Goal: Transaction & Acquisition: Obtain resource

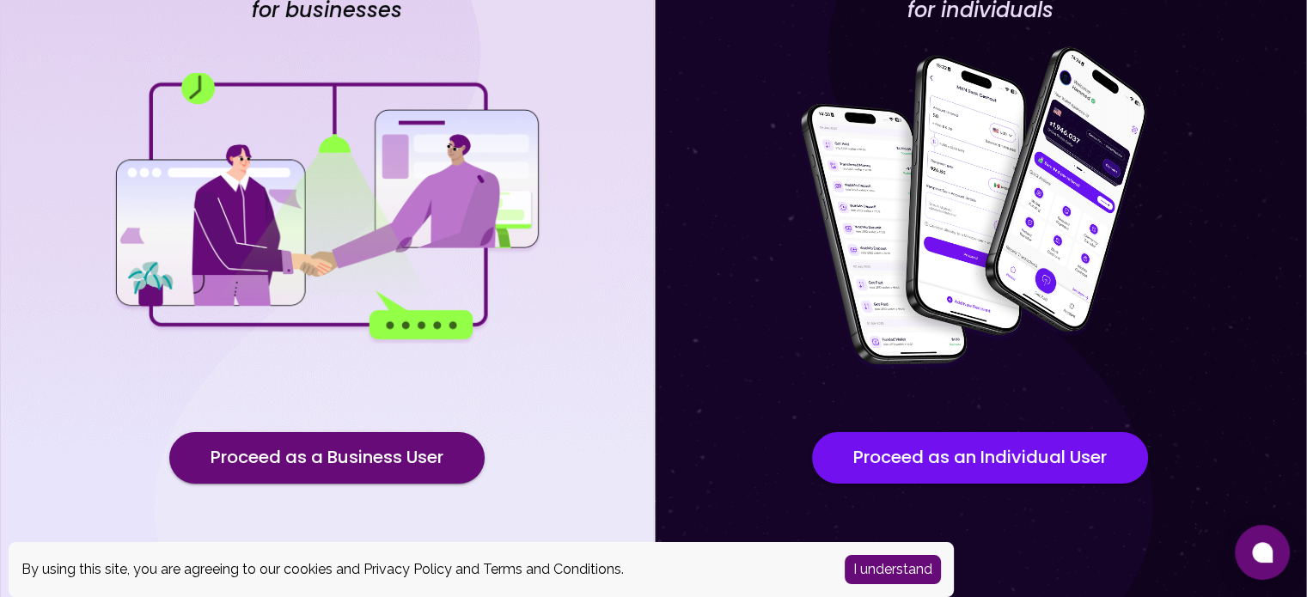
scroll to position [162, 0]
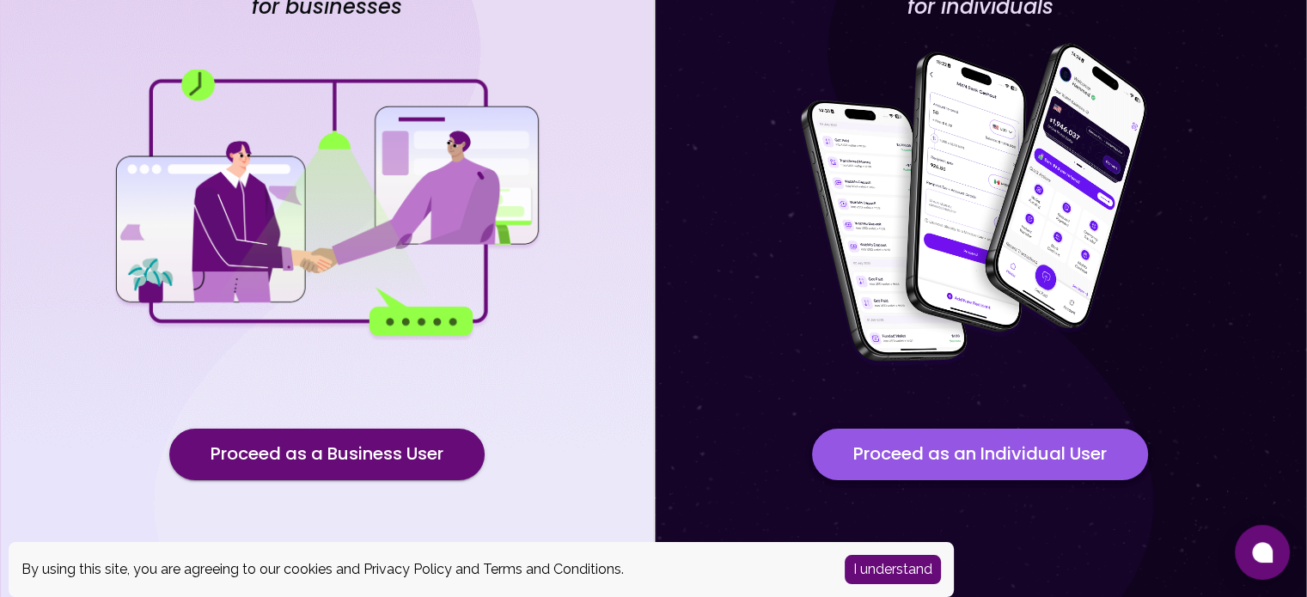
click at [888, 460] on button "Proceed as an Individual User" at bounding box center [980, 455] width 336 height 52
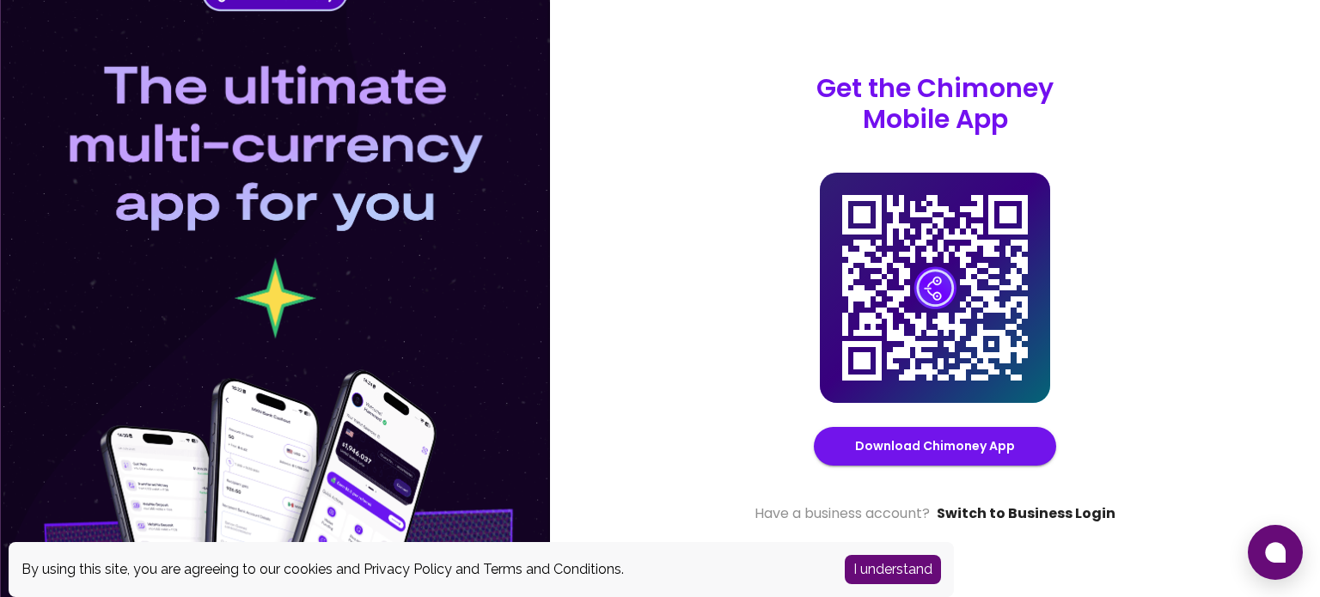
click at [1035, 511] on link "Switch to Business Login" at bounding box center [1026, 514] width 179 height 21
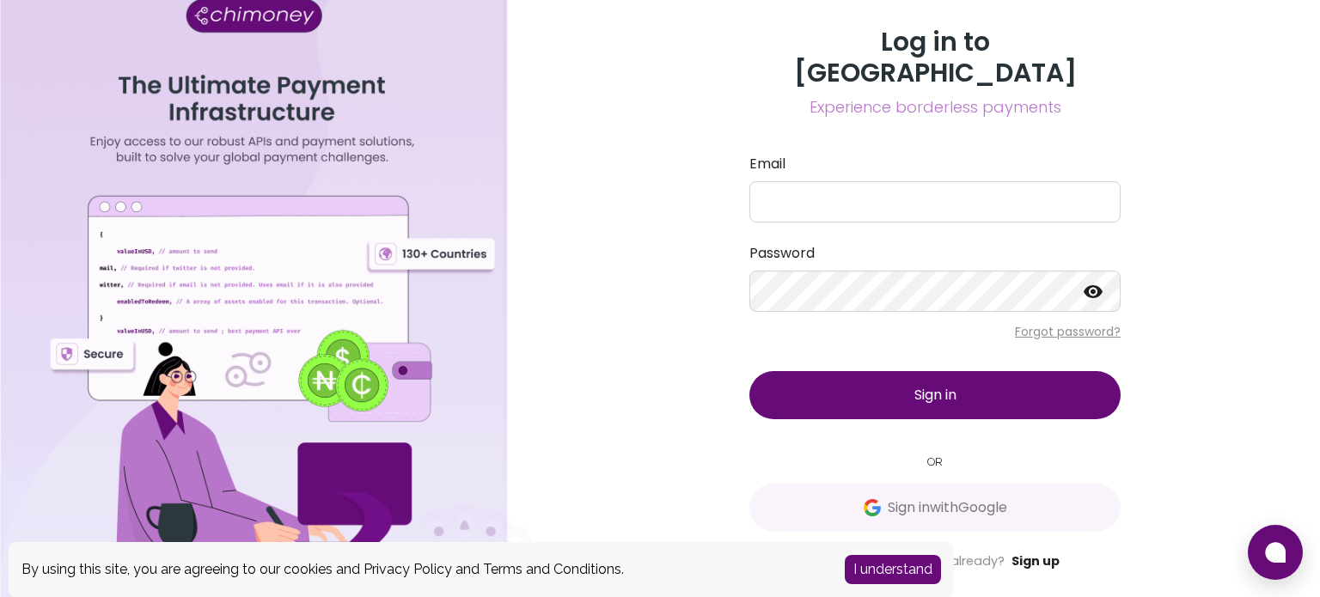
click at [1027, 553] on link "Sign up" at bounding box center [1035, 561] width 48 height 17
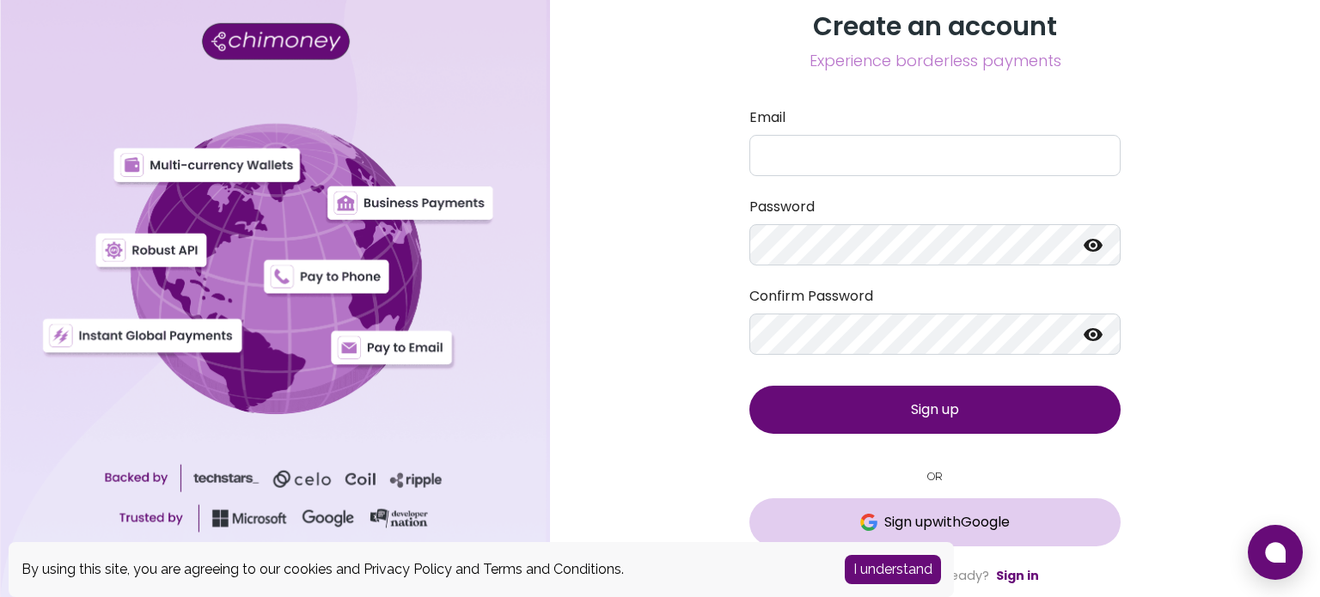
click at [901, 520] on span "Sign up with Google" at bounding box center [946, 522] width 125 height 21
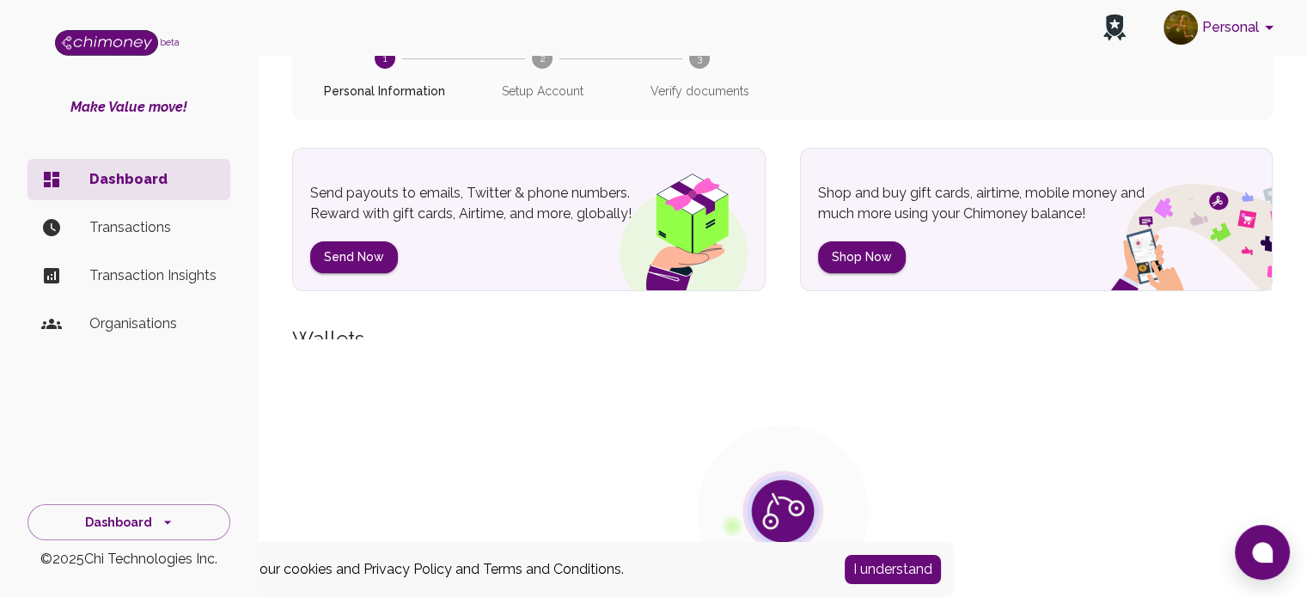
scroll to position [171, 0]
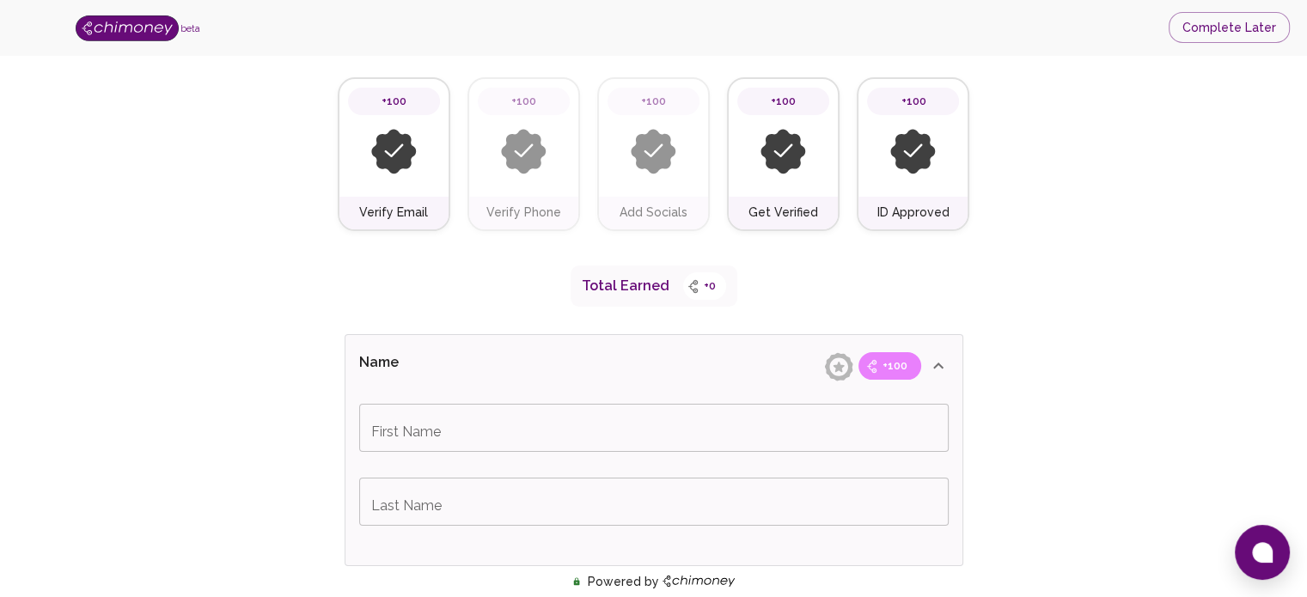
scroll to position [109, 0]
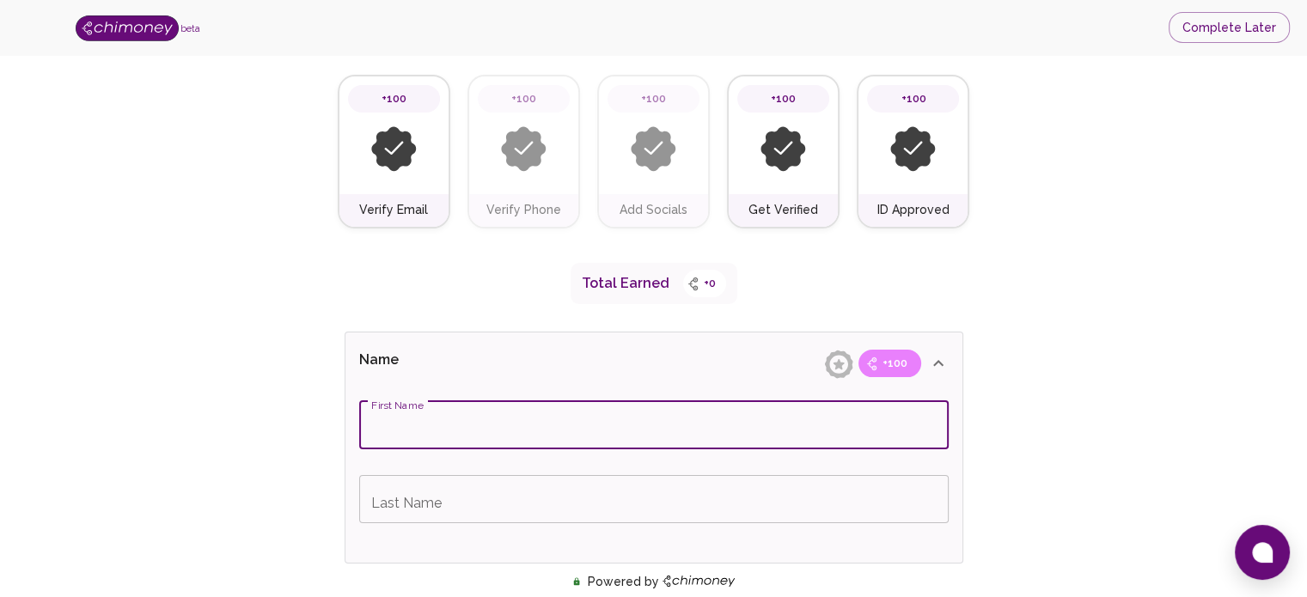
click at [437, 439] on input "First Name" at bounding box center [653, 425] width 589 height 48
type input "Naga"
type input "Nandina"
drag, startPoint x: 461, startPoint y: 425, endPoint x: 285, endPoint y: 405, distance: 176.5
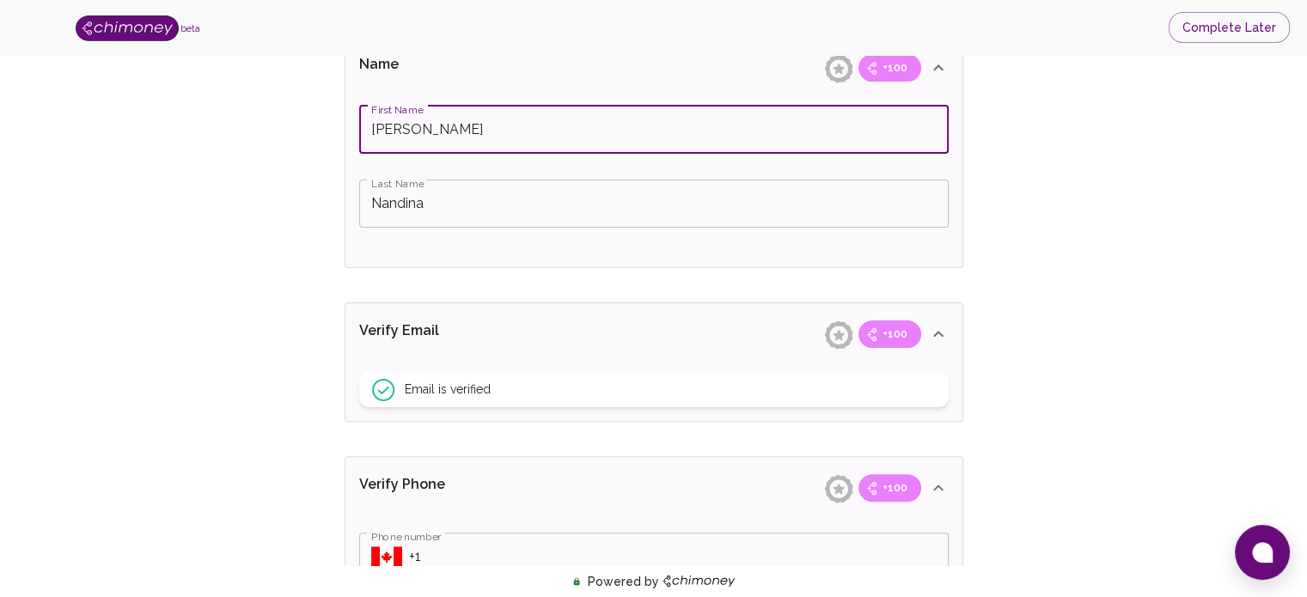
scroll to position [422, 0]
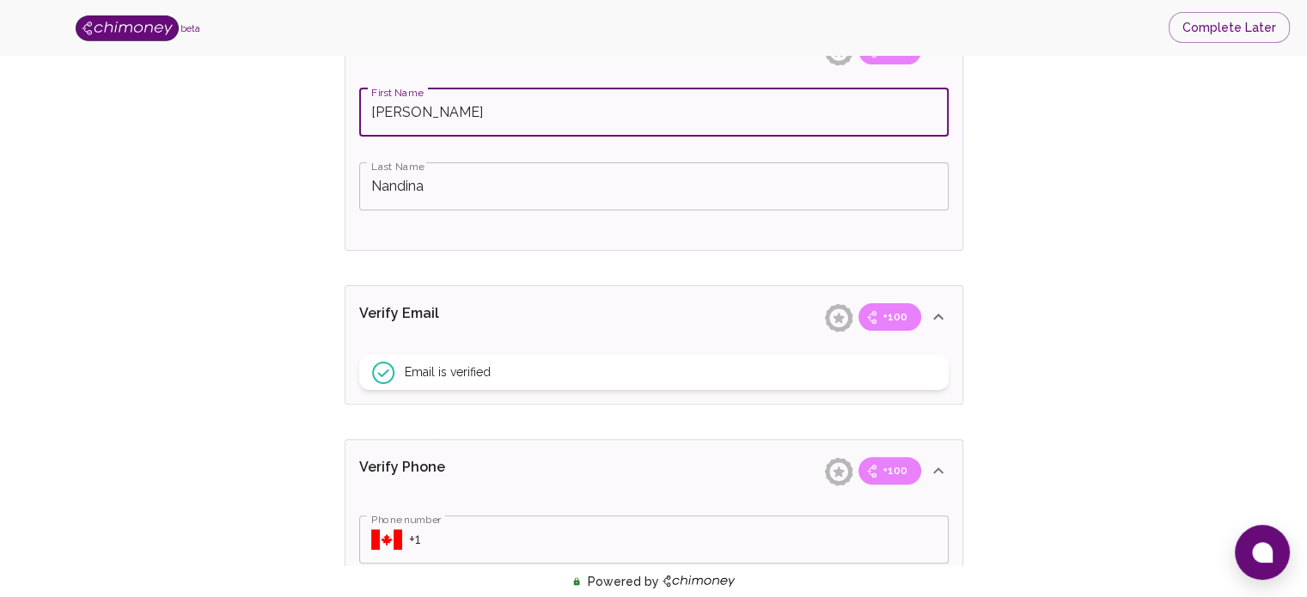
type input "Sudhendra"
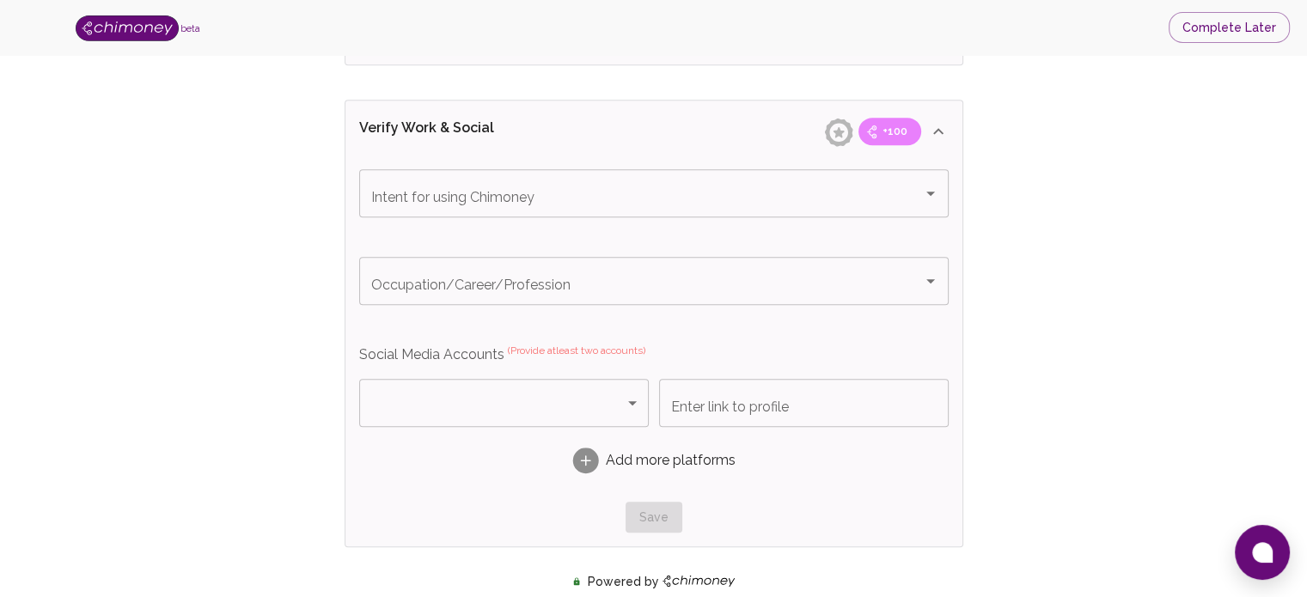
scroll to position [1007, 0]
click at [735, 210] on div "Intent for using Chimoney" at bounding box center [653, 193] width 589 height 48
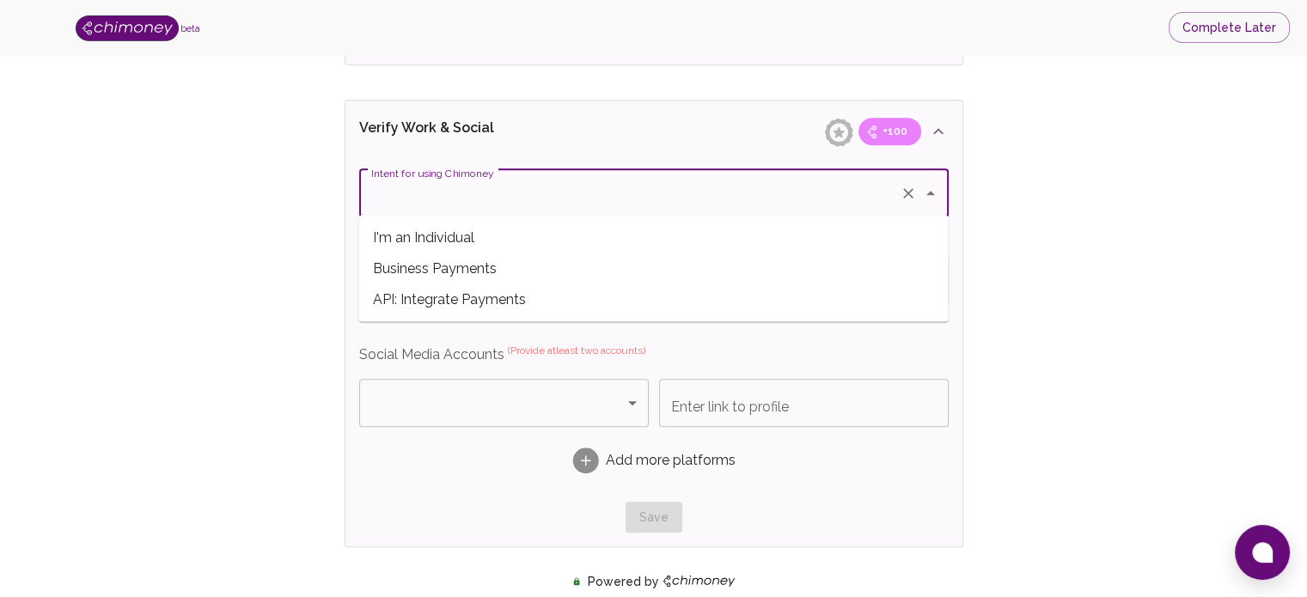
click at [649, 252] on span "I'm an Individual" at bounding box center [653, 237] width 589 height 31
type input "I'm an Individual"
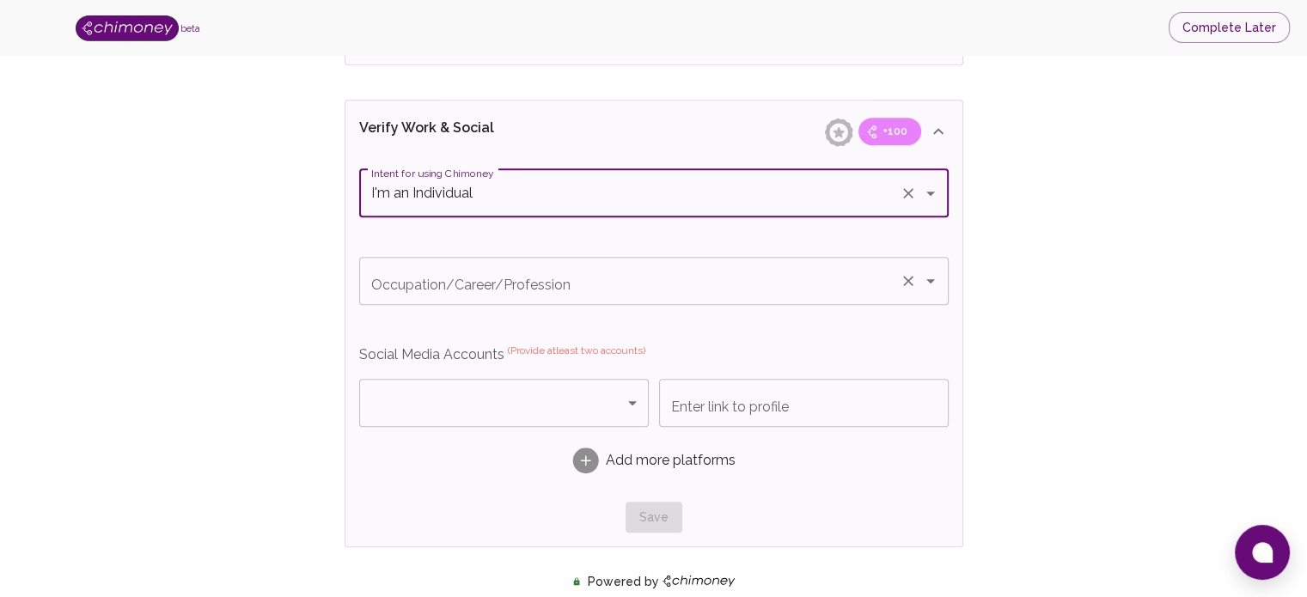
click at [638, 296] on div "Occupation/Career/Profession" at bounding box center [653, 281] width 589 height 48
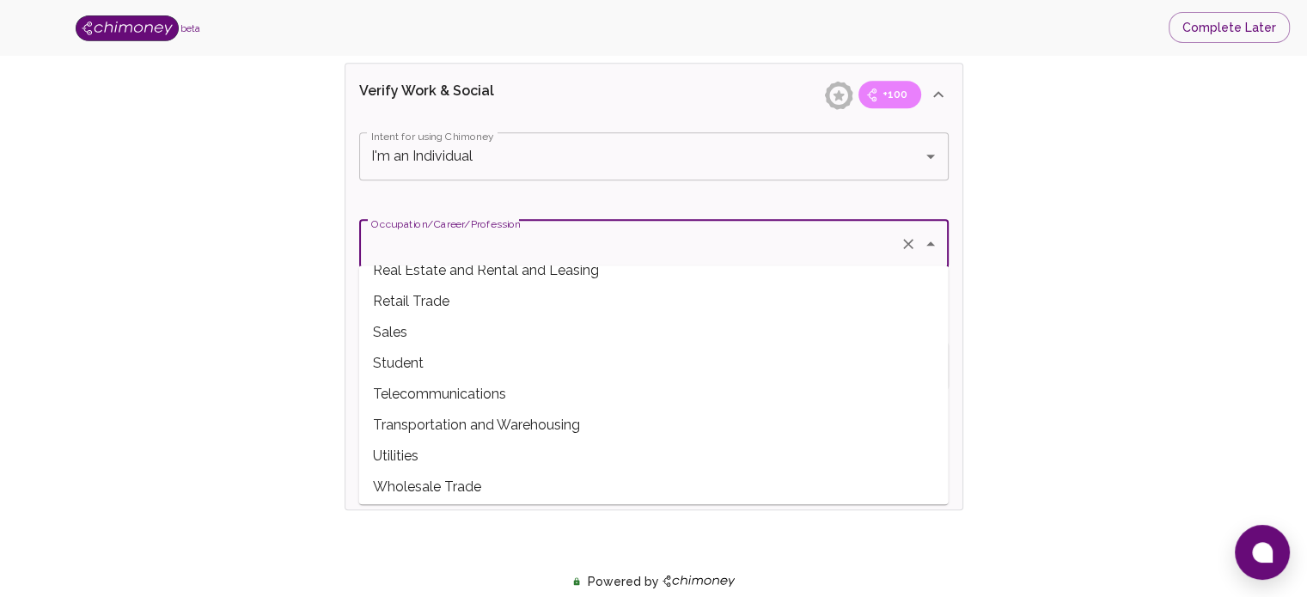
scroll to position [572, 0]
click at [511, 369] on span "Student" at bounding box center [653, 365] width 589 height 31
type input "Student"
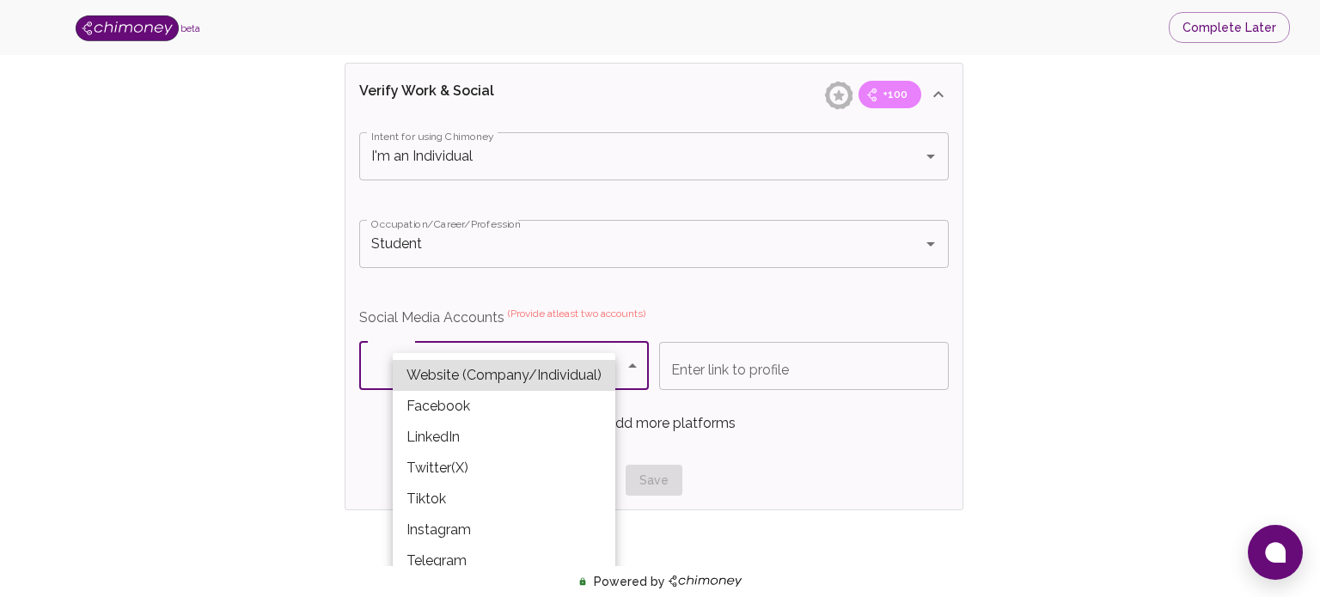
click at [512, 369] on body "beta Complete Later Verify ID and Earn Complete verification steps to earn Rewa…" at bounding box center [660, 7] width 1320 height 2103
click at [765, 363] on div at bounding box center [660, 298] width 1320 height 597
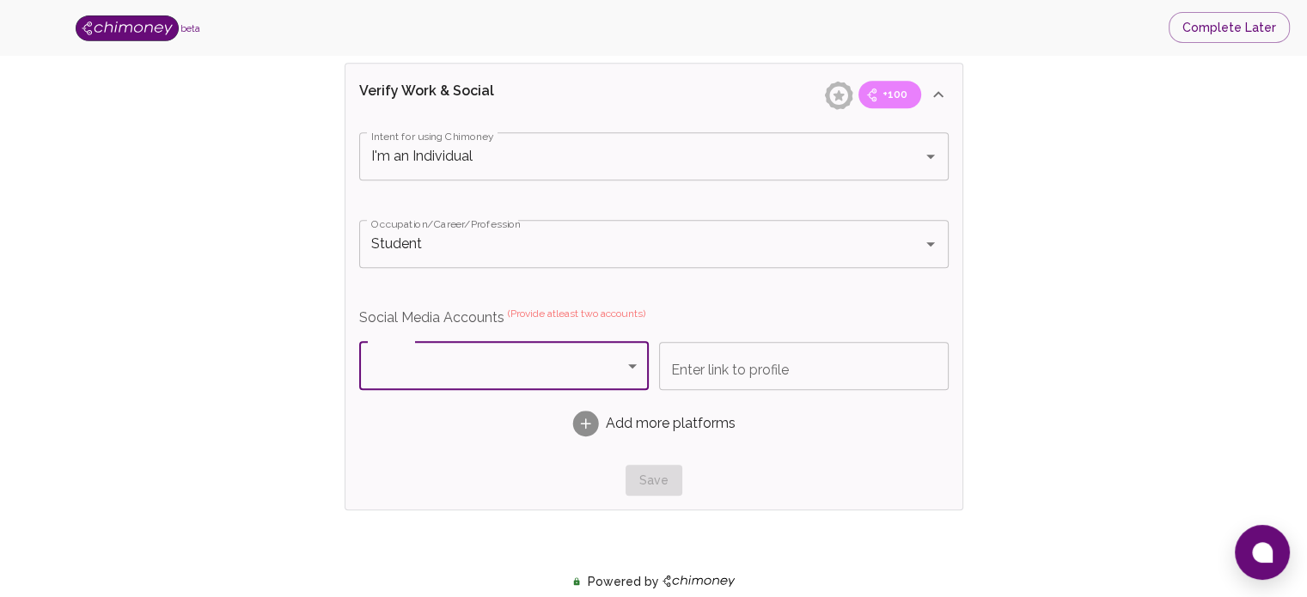
click at [665, 481] on div "Save" at bounding box center [653, 481] width 589 height 32
click at [608, 429] on span "Add more platforms" at bounding box center [671, 423] width 130 height 21
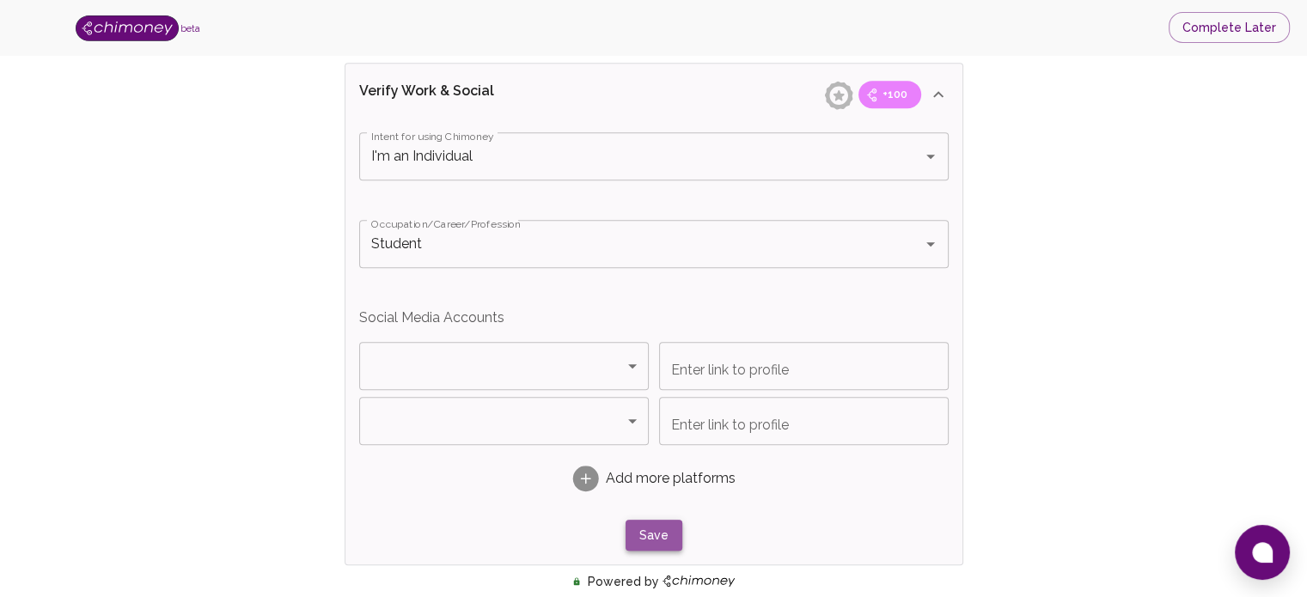
click at [650, 534] on button "Save" at bounding box center [654, 536] width 57 height 32
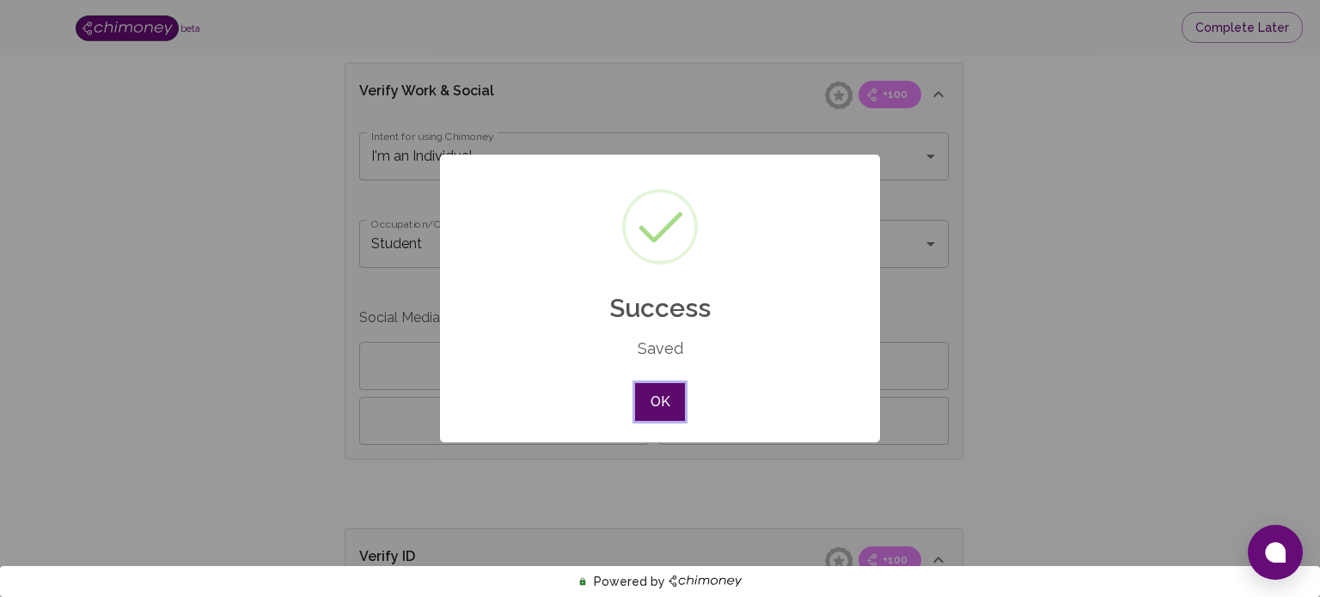
click at [663, 397] on button "OK" at bounding box center [660, 402] width 50 height 38
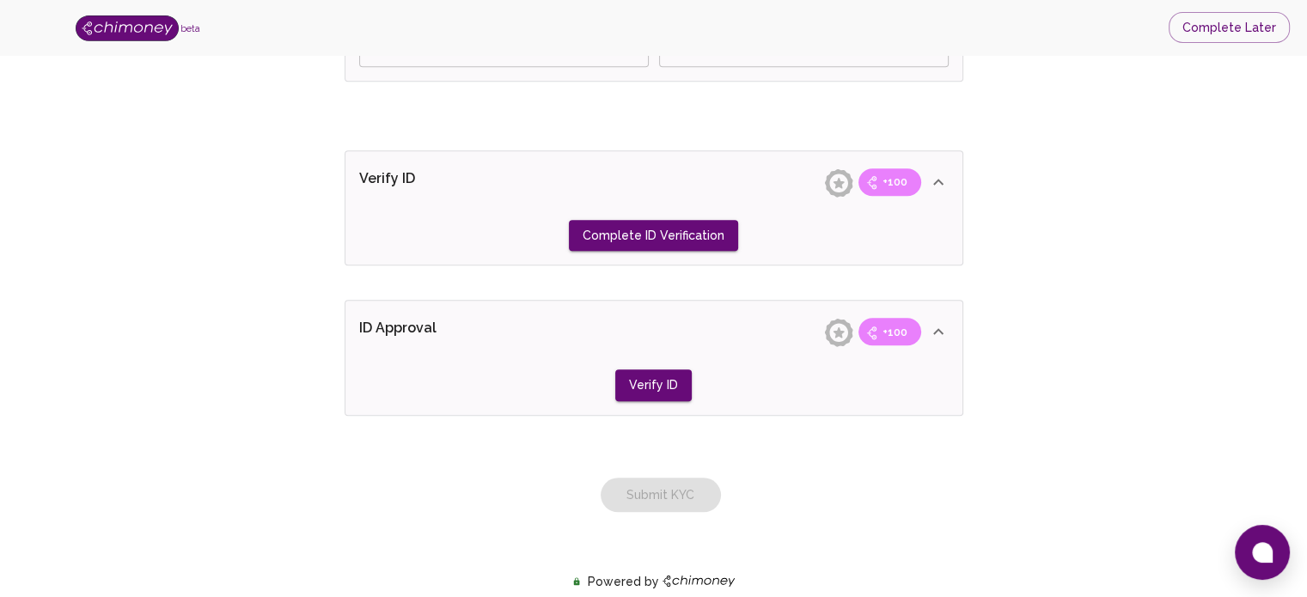
scroll to position [1450, 0]
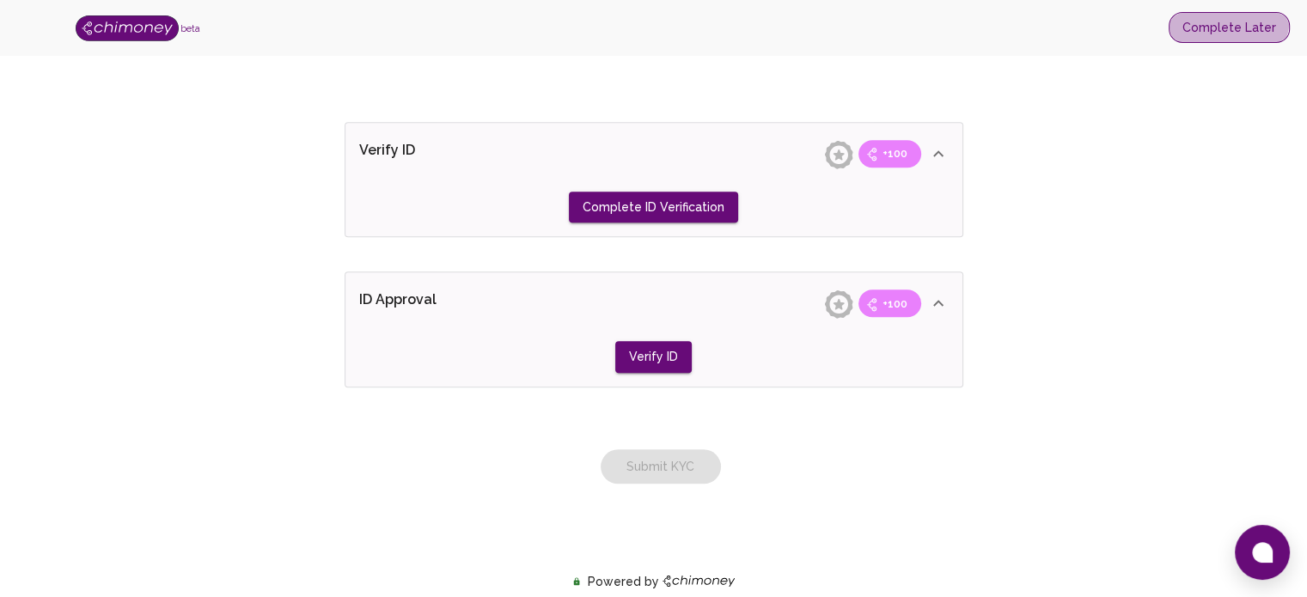
click at [1230, 21] on button "Complete Later" at bounding box center [1229, 28] width 121 height 32
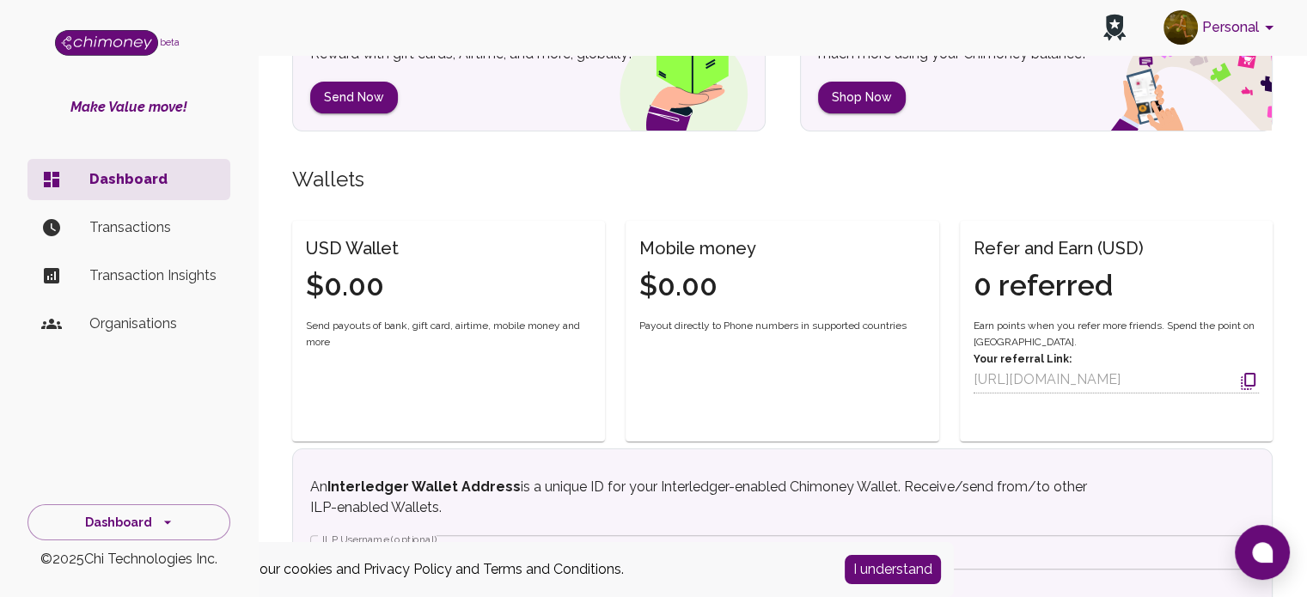
scroll to position [333, 0]
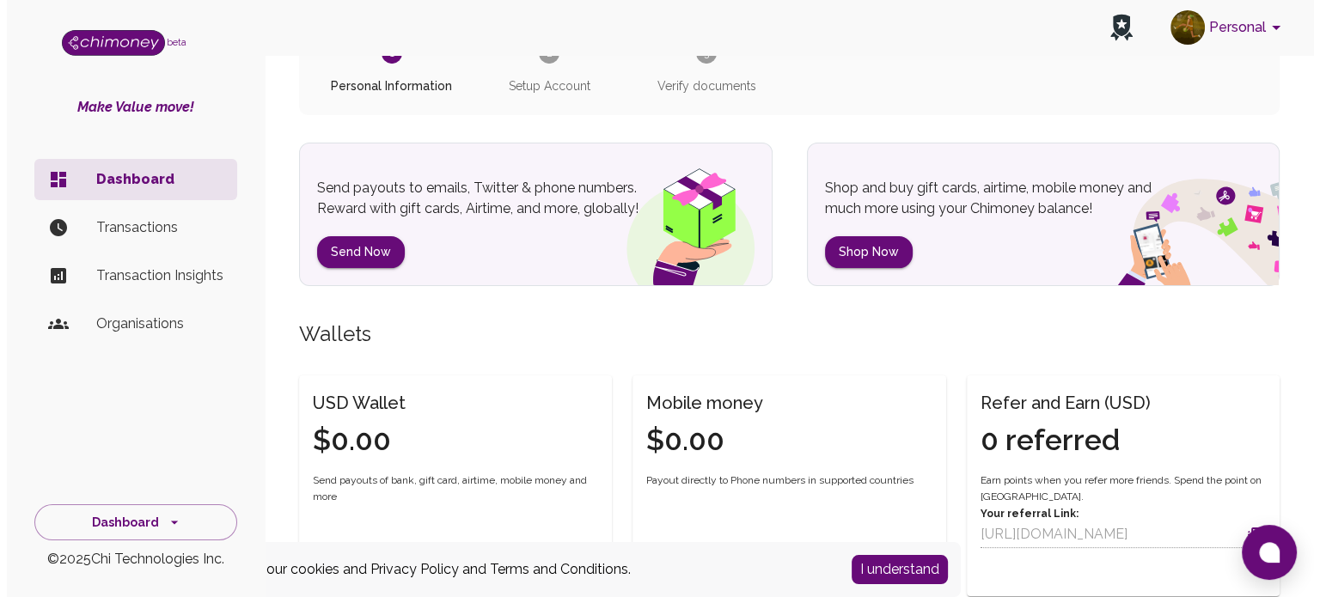
scroll to position [185, 0]
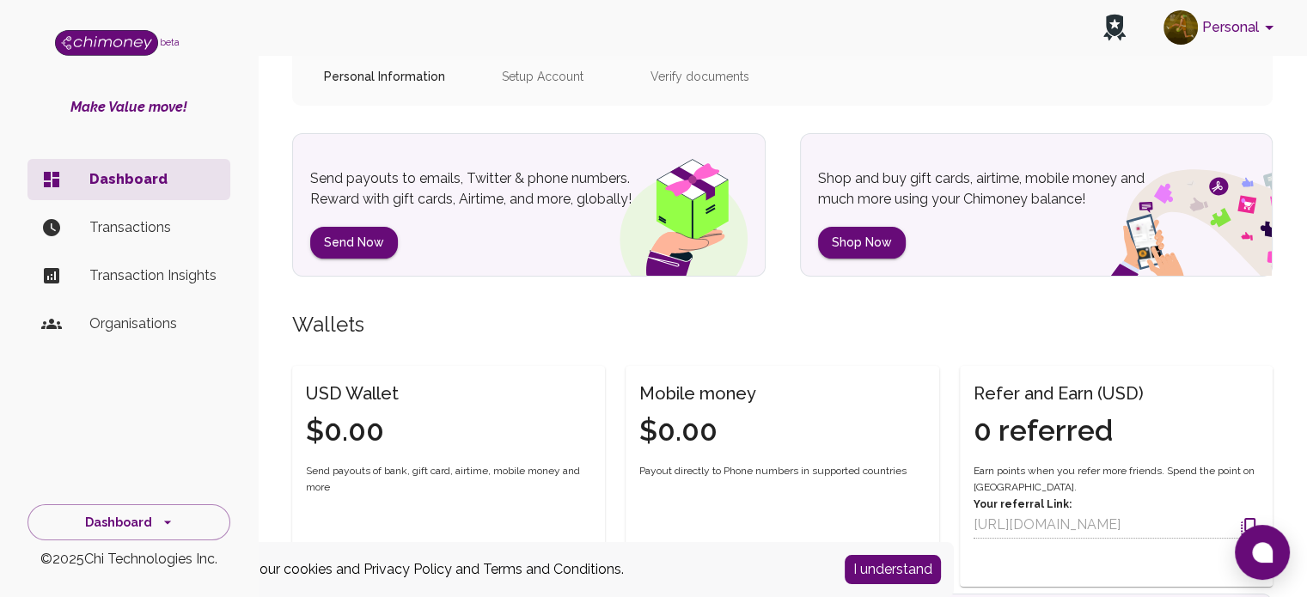
click at [1220, 33] on button "Personal" at bounding box center [1222, 27] width 130 height 45
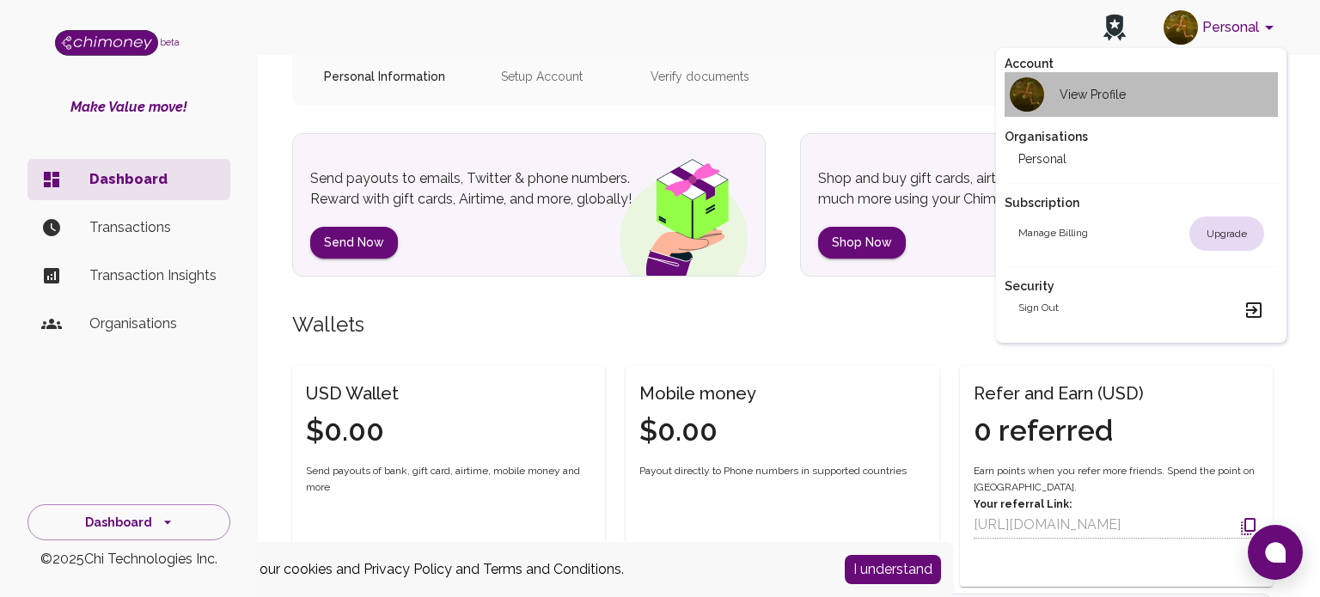
click at [1126, 100] on li "View Profile" at bounding box center [1142, 94] width 274 height 45
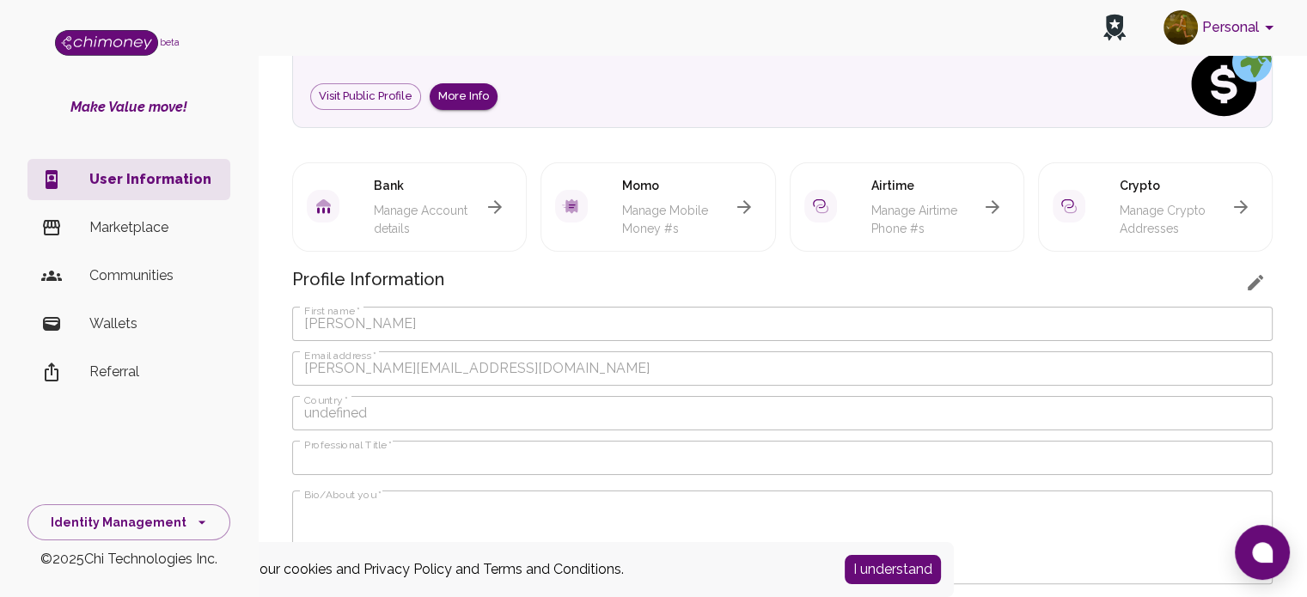
scroll to position [272, 0]
click at [233, 355] on div "Personal beta Make Value move! User Information Marketplace Communities Wallets…" at bounding box center [653, 358] width 1307 height 1261
click at [150, 236] on p "Marketplace" at bounding box center [152, 227] width 127 height 21
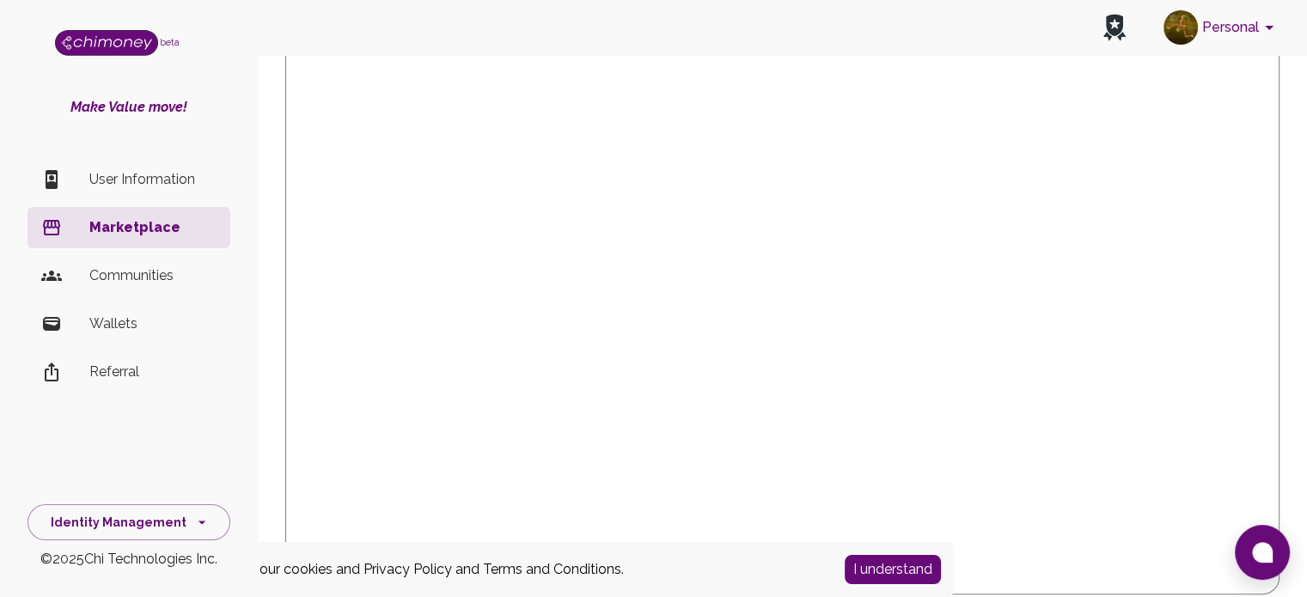
scroll to position [602, 0]
click at [883, 570] on button "I understand" at bounding box center [893, 569] width 96 height 29
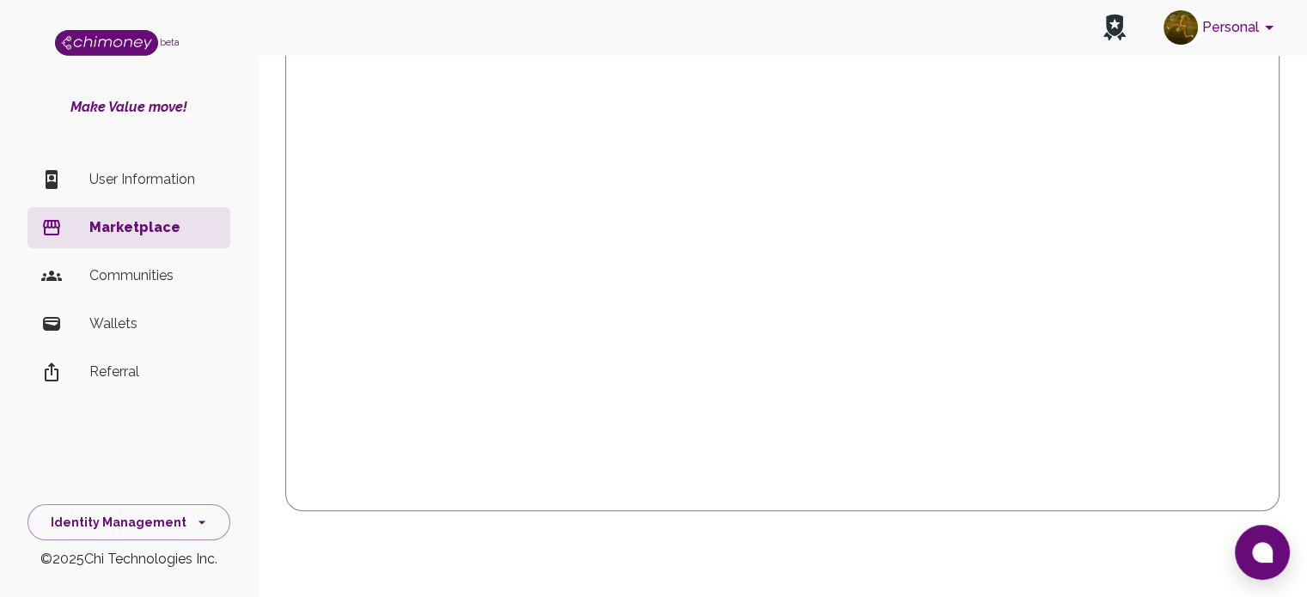
click at [144, 332] on p "Wallets" at bounding box center [152, 324] width 127 height 21
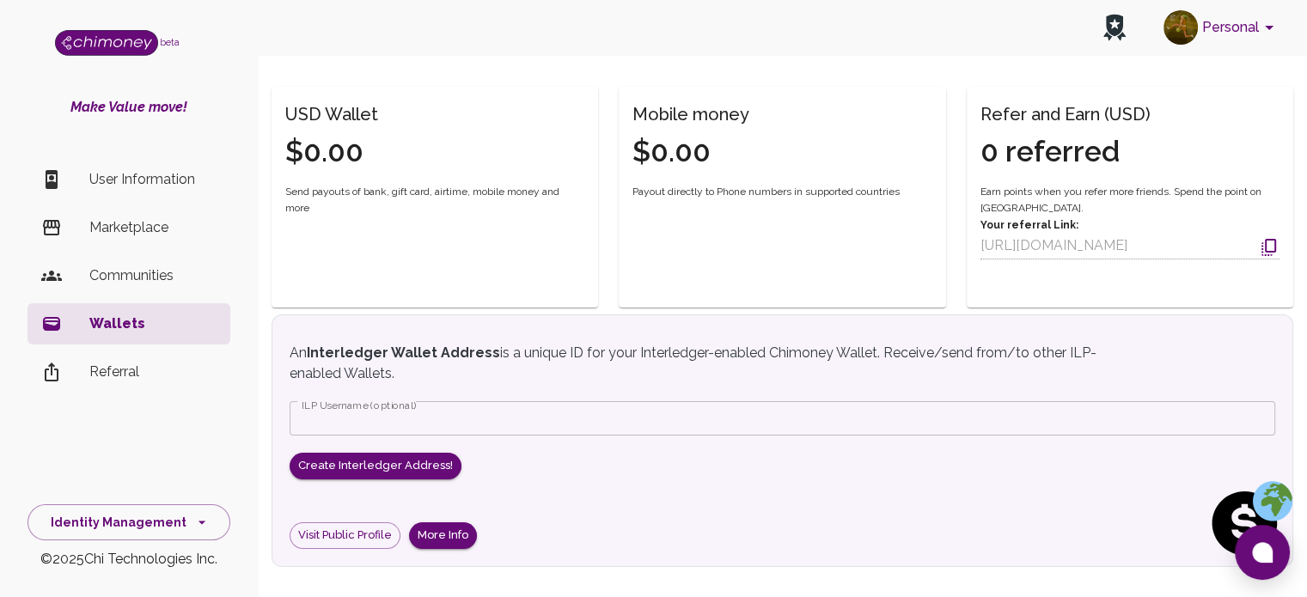
scroll to position [172, 0]
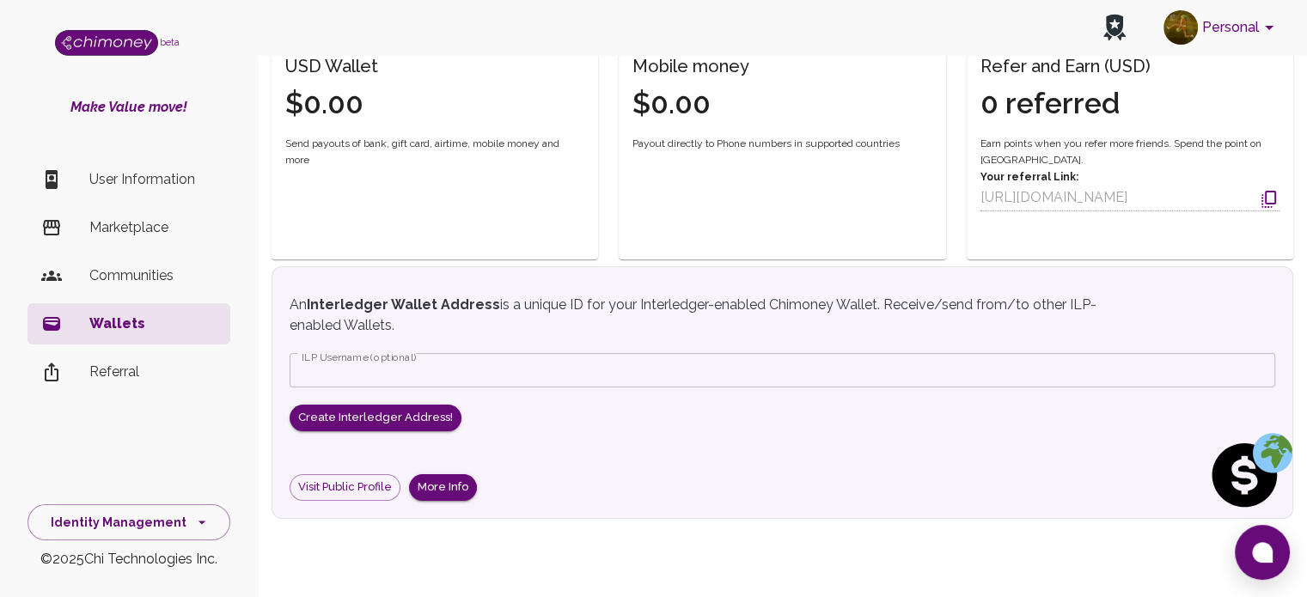
click at [154, 232] on p "Marketplace" at bounding box center [152, 227] width 127 height 21
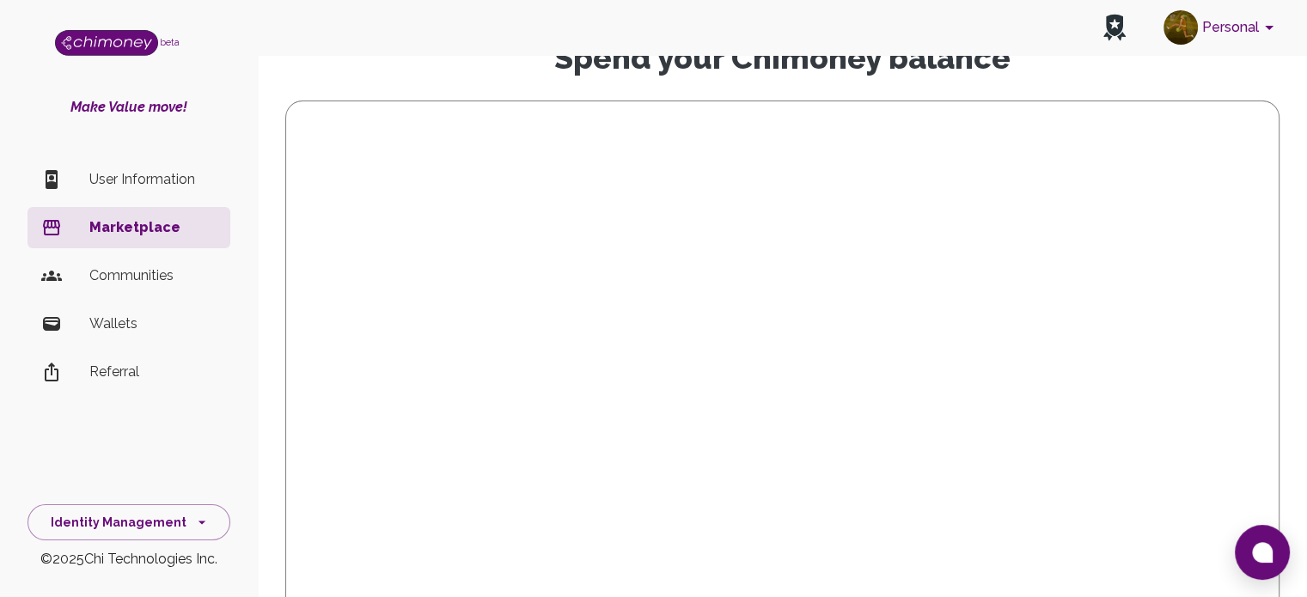
scroll to position [221, 0]
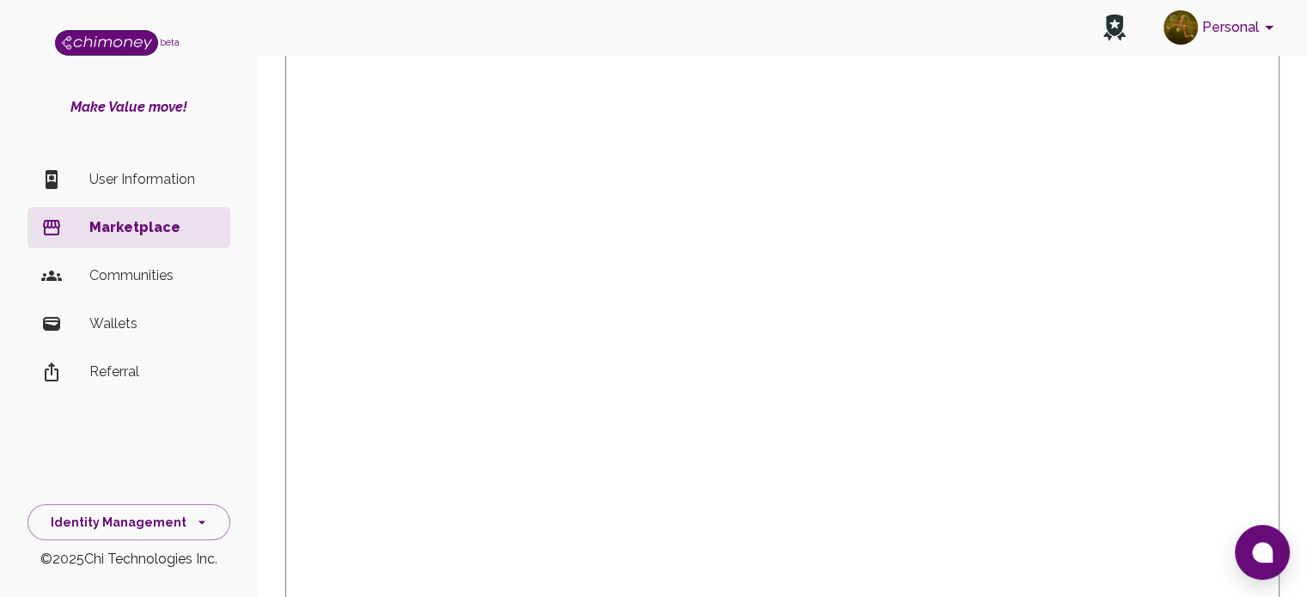
click at [220, 130] on div "Make Value move! User Information Marketplace Communities Wallets Referral" at bounding box center [129, 279] width 258 height 364
click at [144, 333] on p "Wallets" at bounding box center [152, 324] width 127 height 21
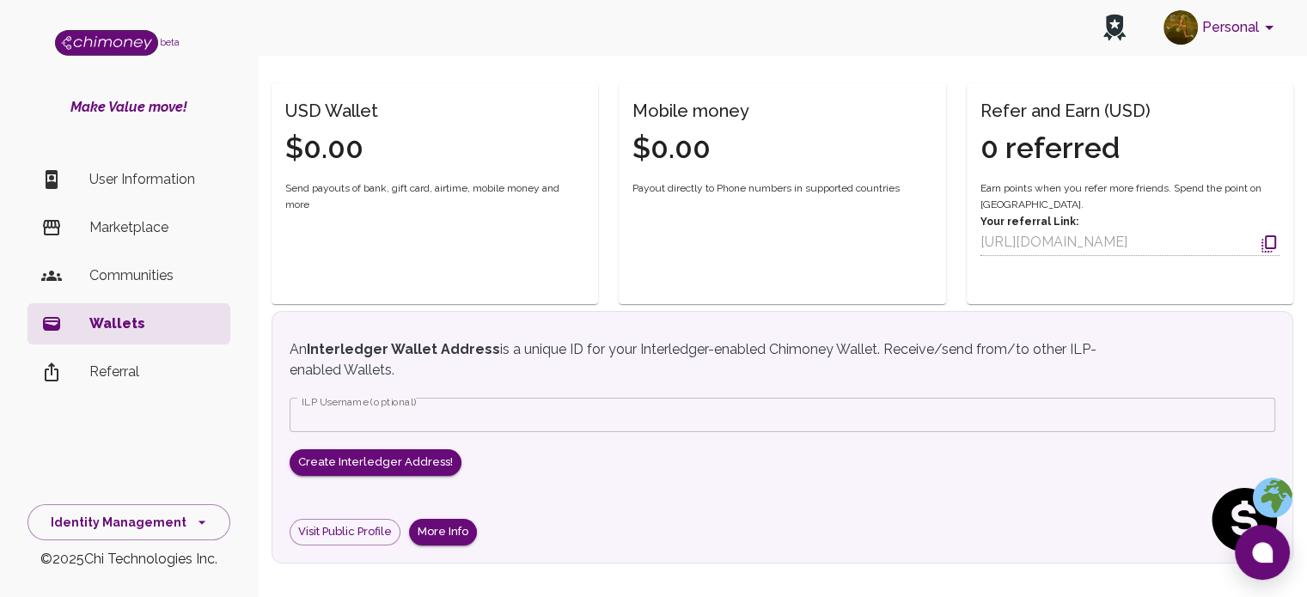
scroll to position [172, 0]
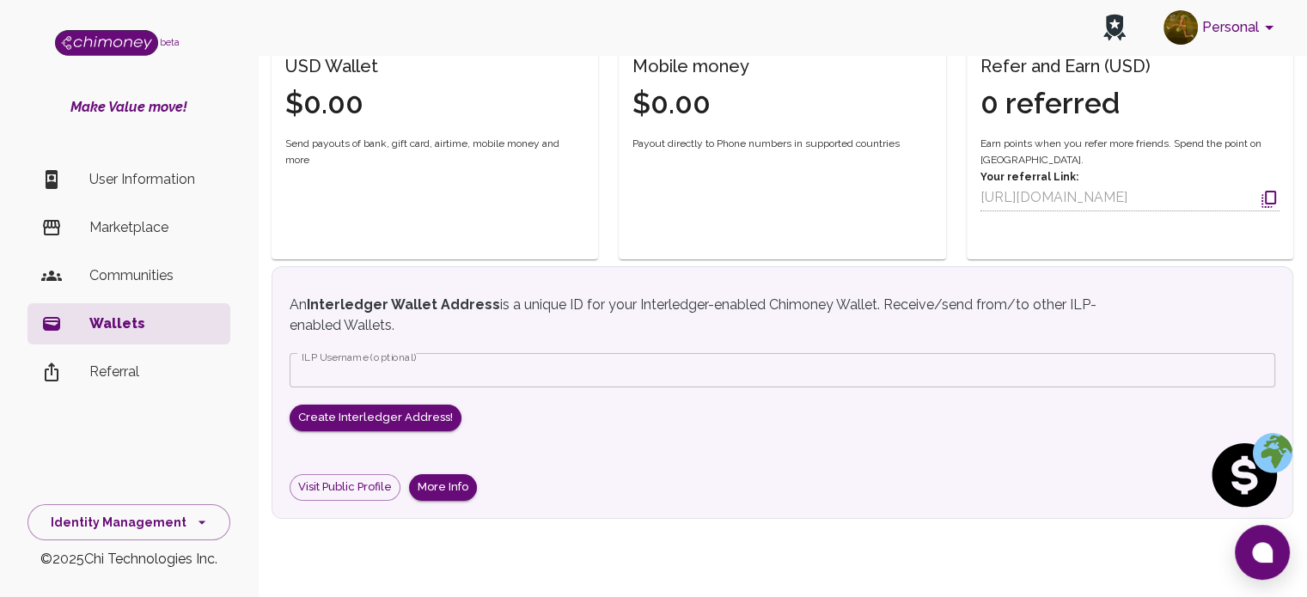
click at [422, 372] on input "ILP Username (optional)" at bounding box center [783, 370] width 986 height 34
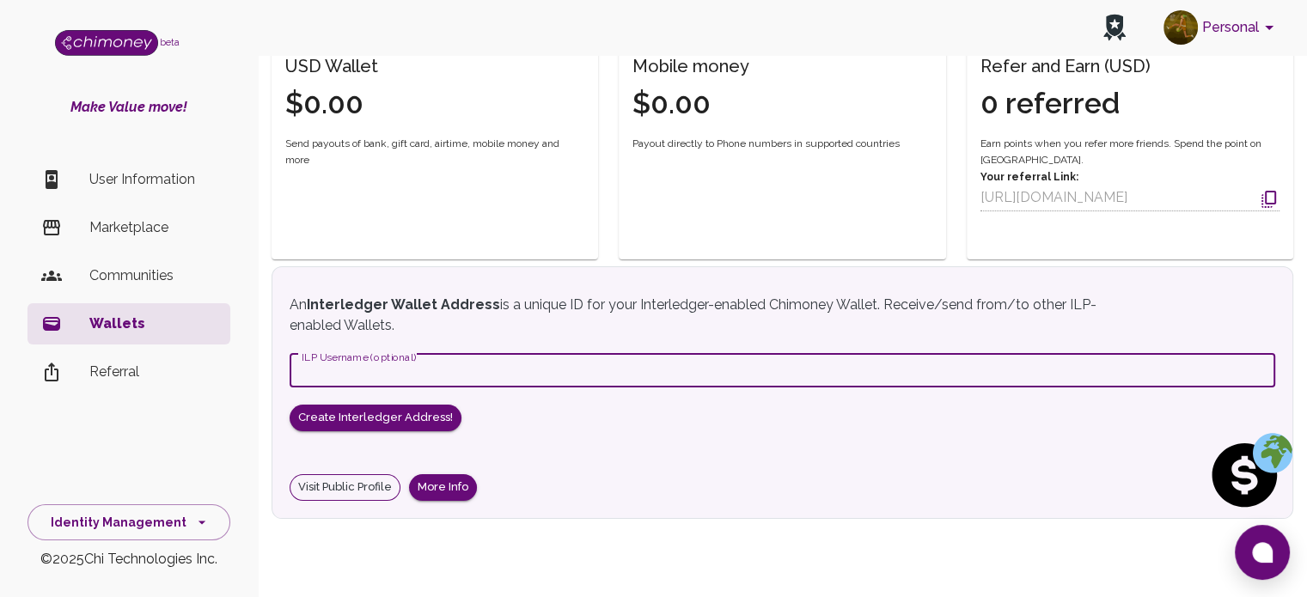
click at [344, 490] on link "Visit Public Profile" at bounding box center [345, 487] width 111 height 27
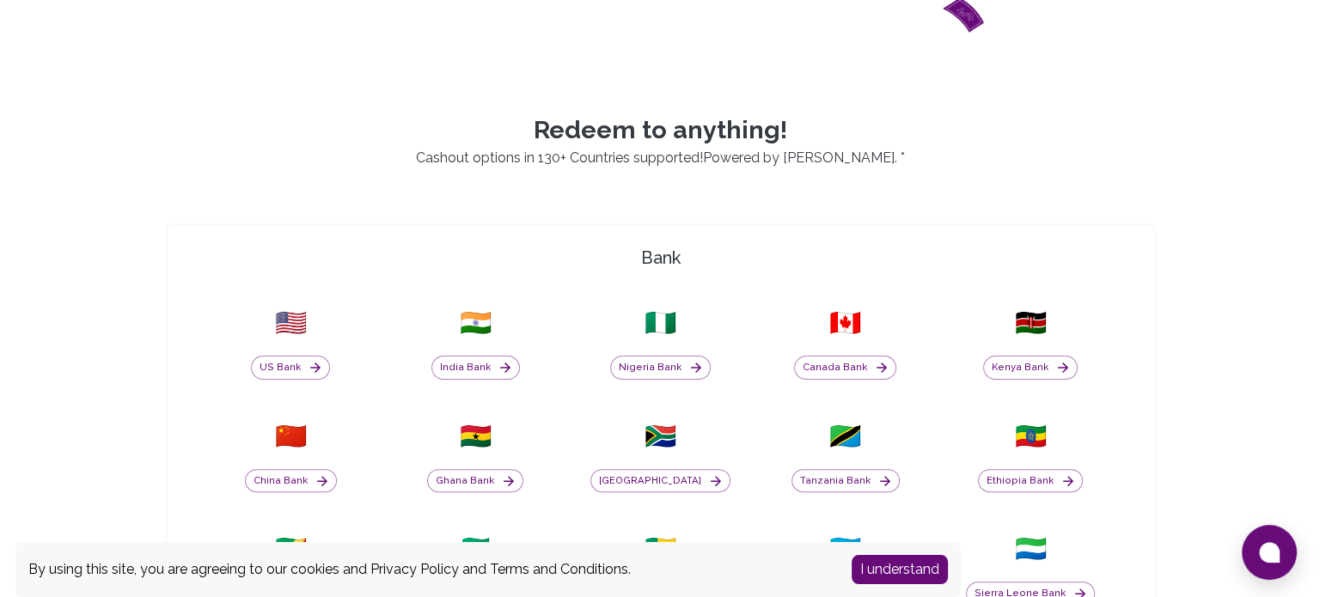
scroll to position [401, 0]
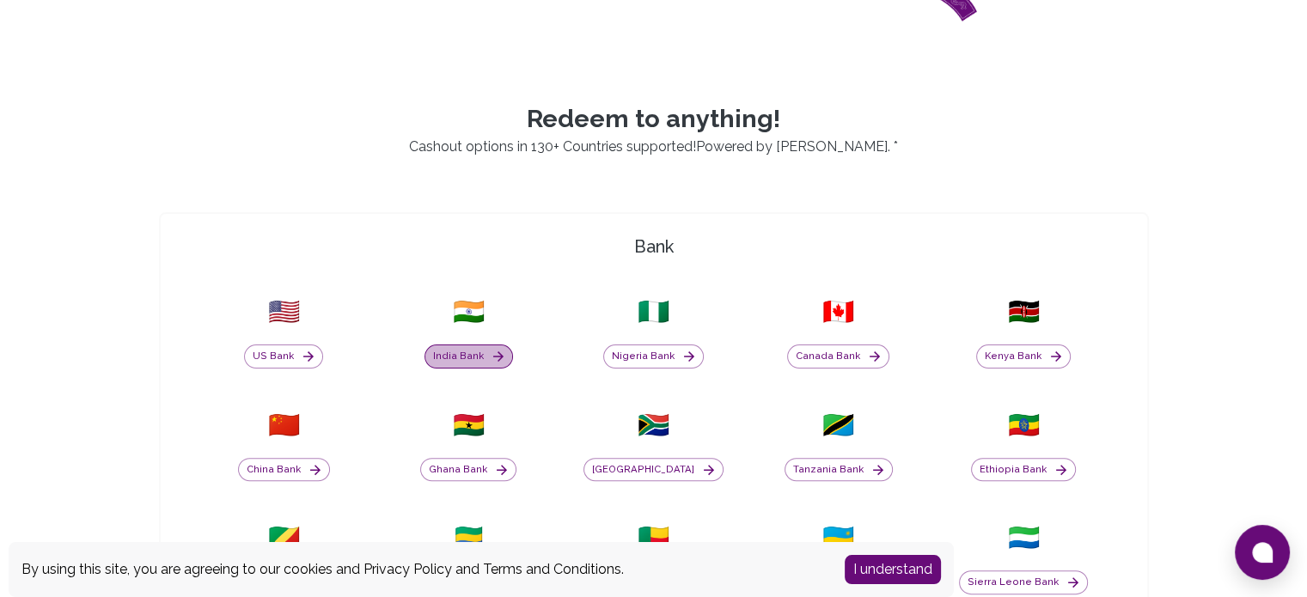
click at [506, 358] on button "India Bank" at bounding box center [468, 357] width 89 height 24
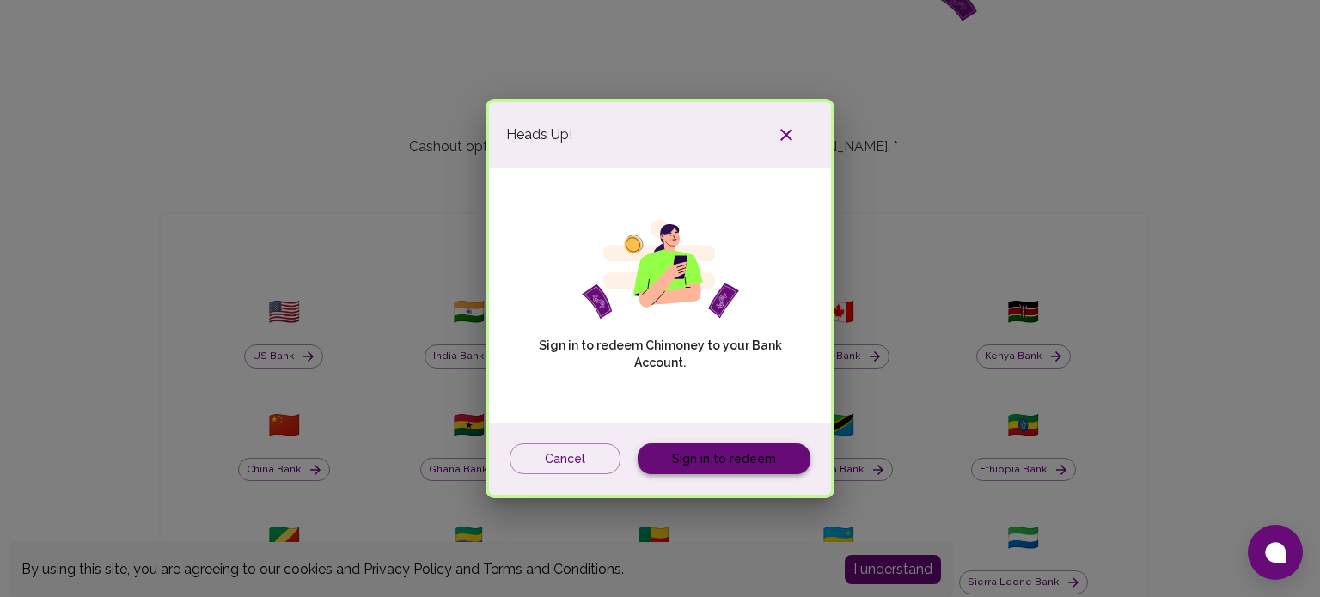
click at [675, 460] on link "Sign in to redeem" at bounding box center [724, 459] width 173 height 32
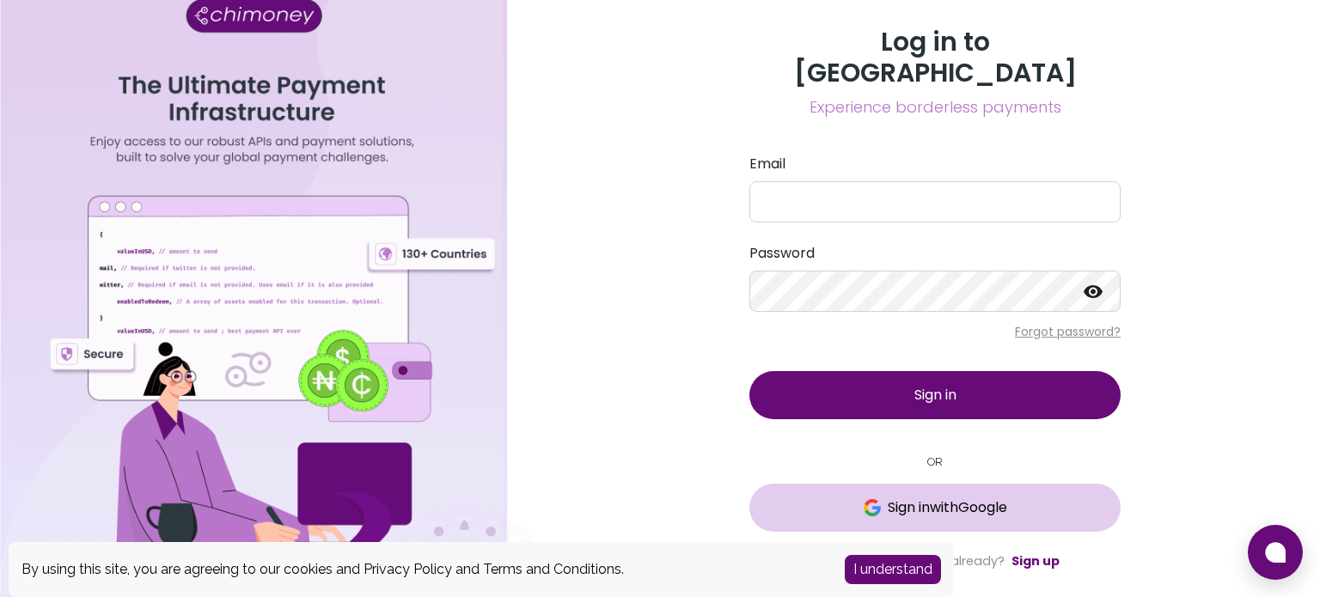
click at [933, 502] on span "Sign in with Google" at bounding box center [947, 508] width 119 height 21
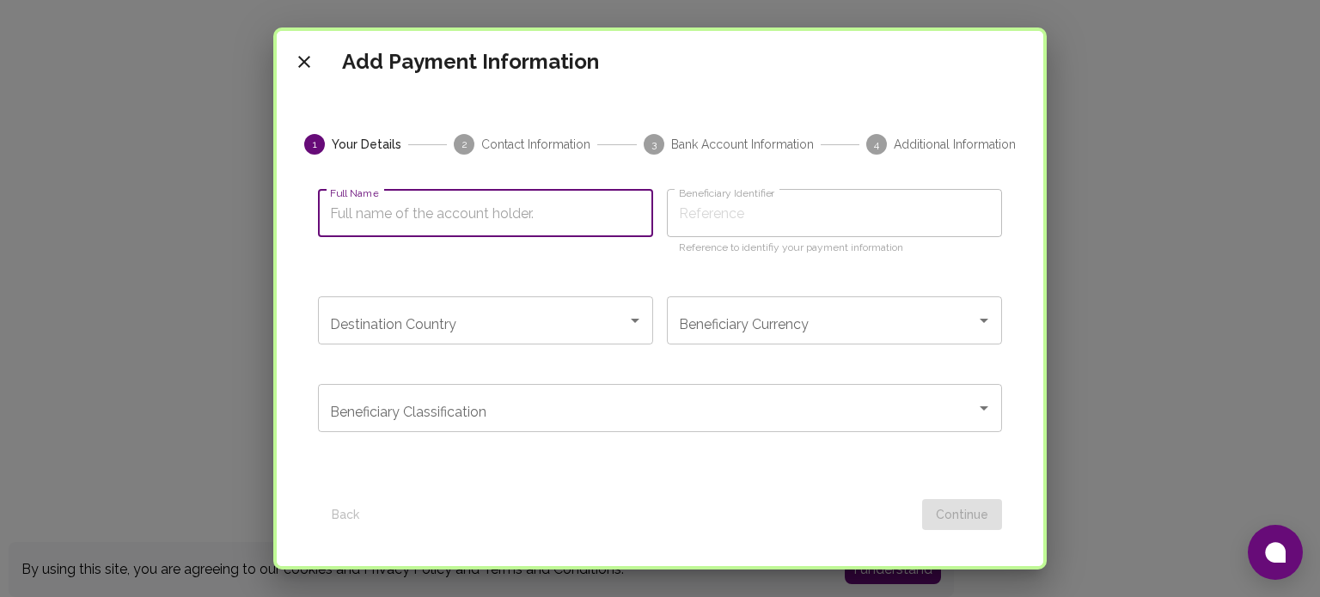
click at [540, 218] on input "Full Name" at bounding box center [485, 213] width 335 height 48
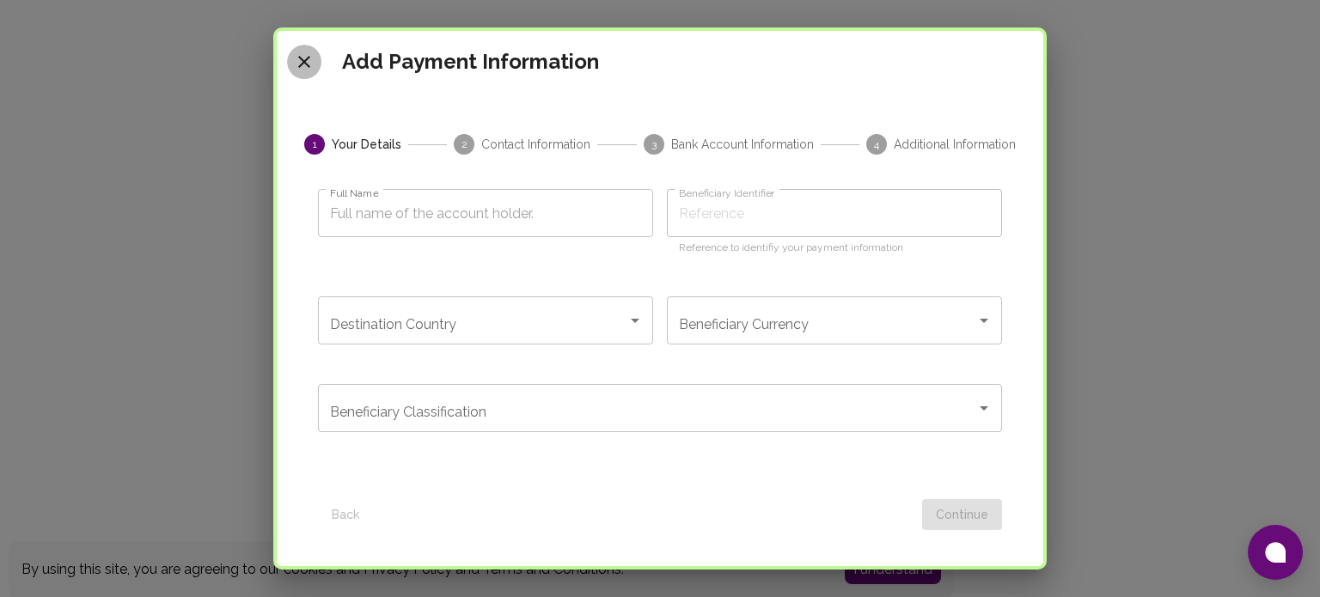
click at [311, 58] on icon "close" at bounding box center [304, 62] width 21 height 21
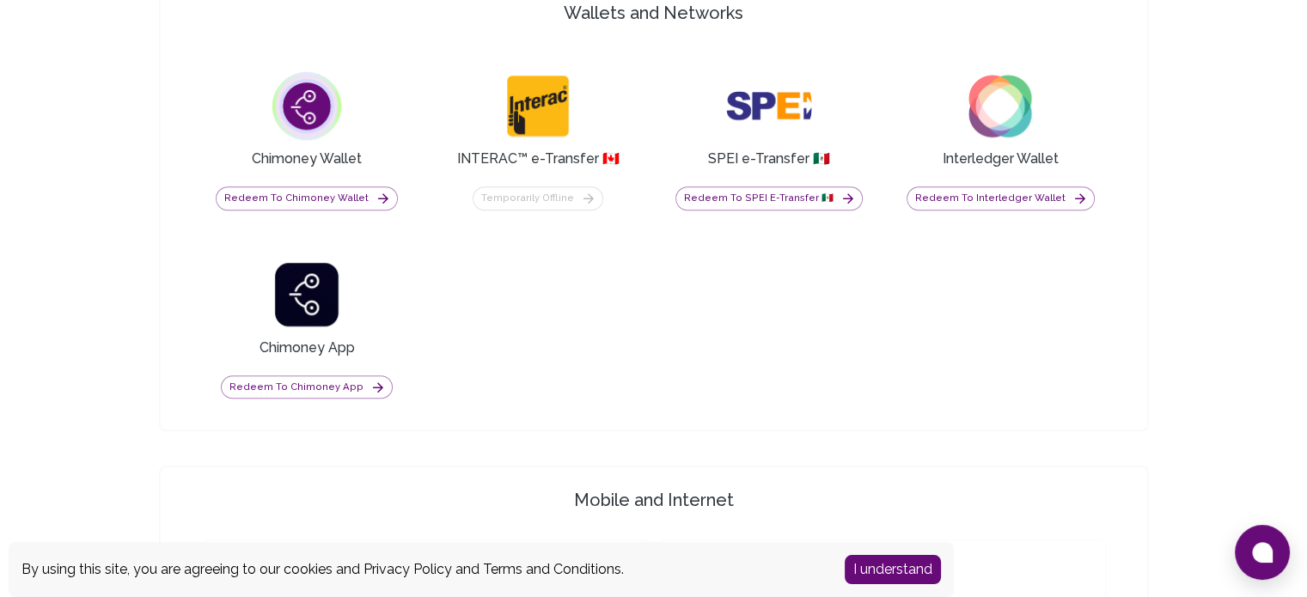
scroll to position [1325, 0]
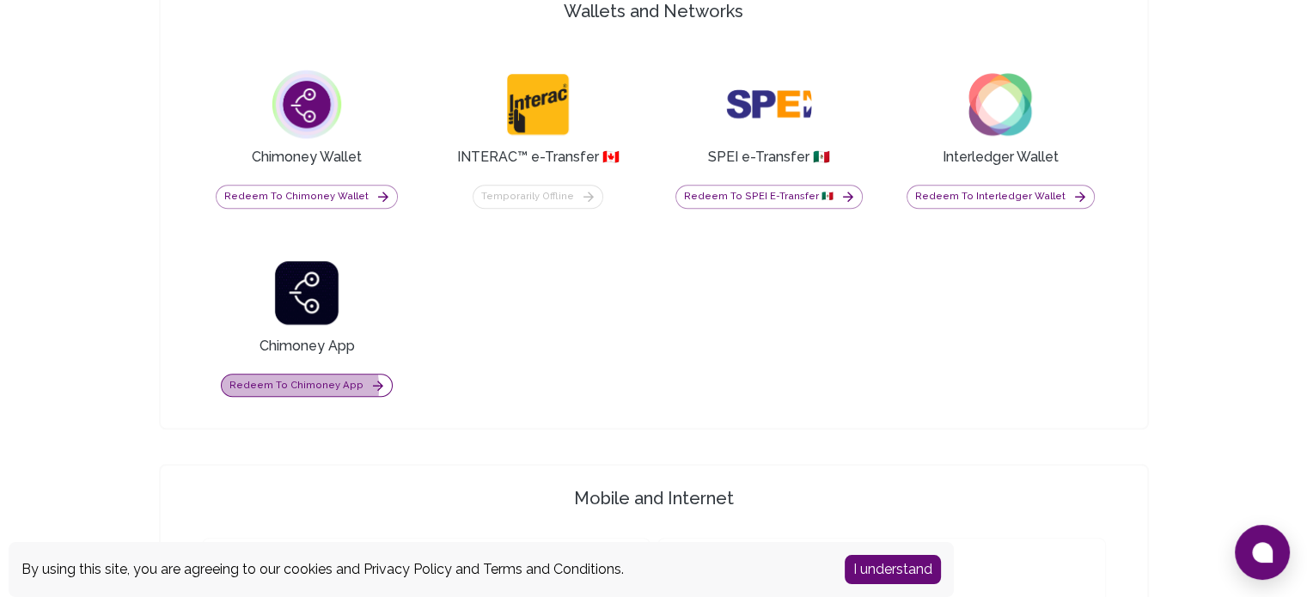
click at [288, 384] on button "Redeem to Chimoney App" at bounding box center [307, 386] width 172 height 24
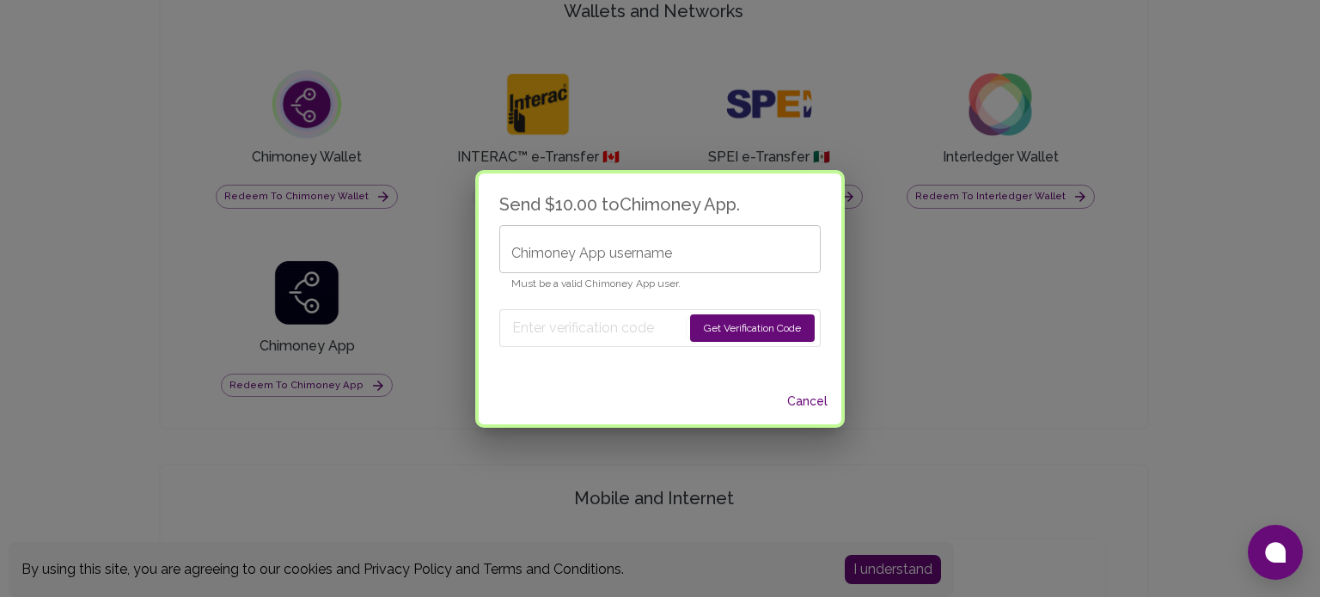
click at [645, 240] on input "Chimoney App username" at bounding box center [659, 249] width 321 height 48
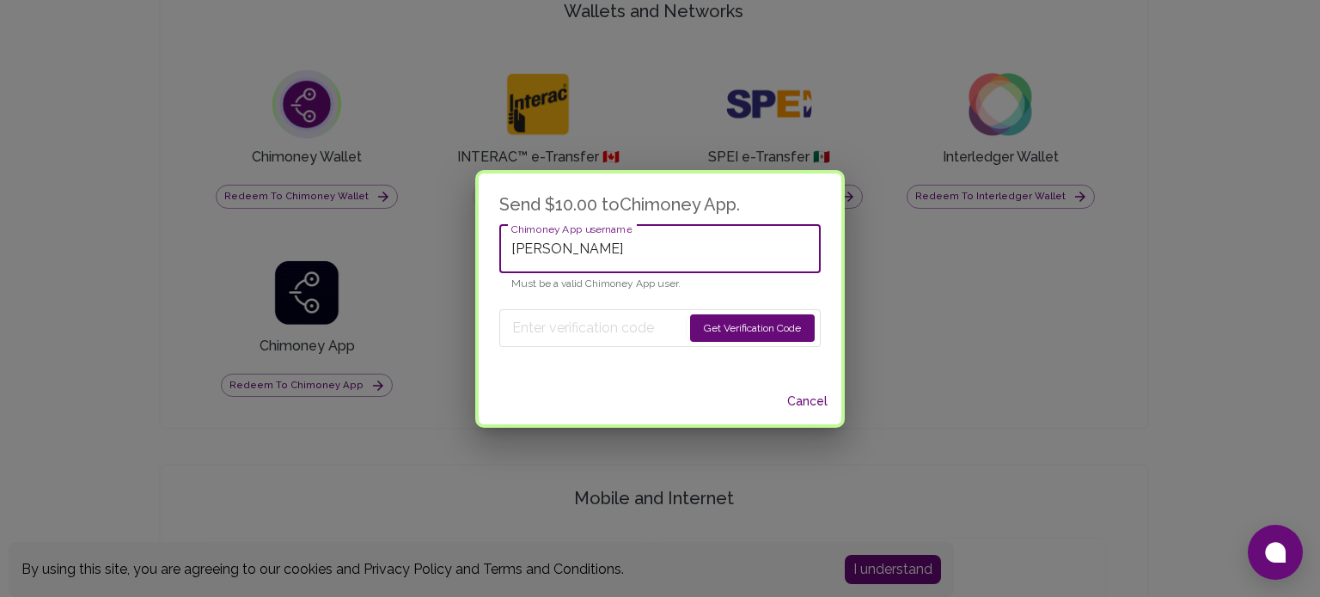
drag, startPoint x: 664, startPoint y: 249, endPoint x: 591, endPoint y: 243, distance: 73.3
click at [591, 243] on input "[PERSON_NAME]" at bounding box center [659, 249] width 321 height 48
click at [510, 252] on input "[PERSON_NAME]" at bounding box center [659, 249] width 321 height 48
paste input "Nandina"
click at [685, 249] on input "Nandina Sudhendra Nandina" at bounding box center [659, 249] width 321 height 48
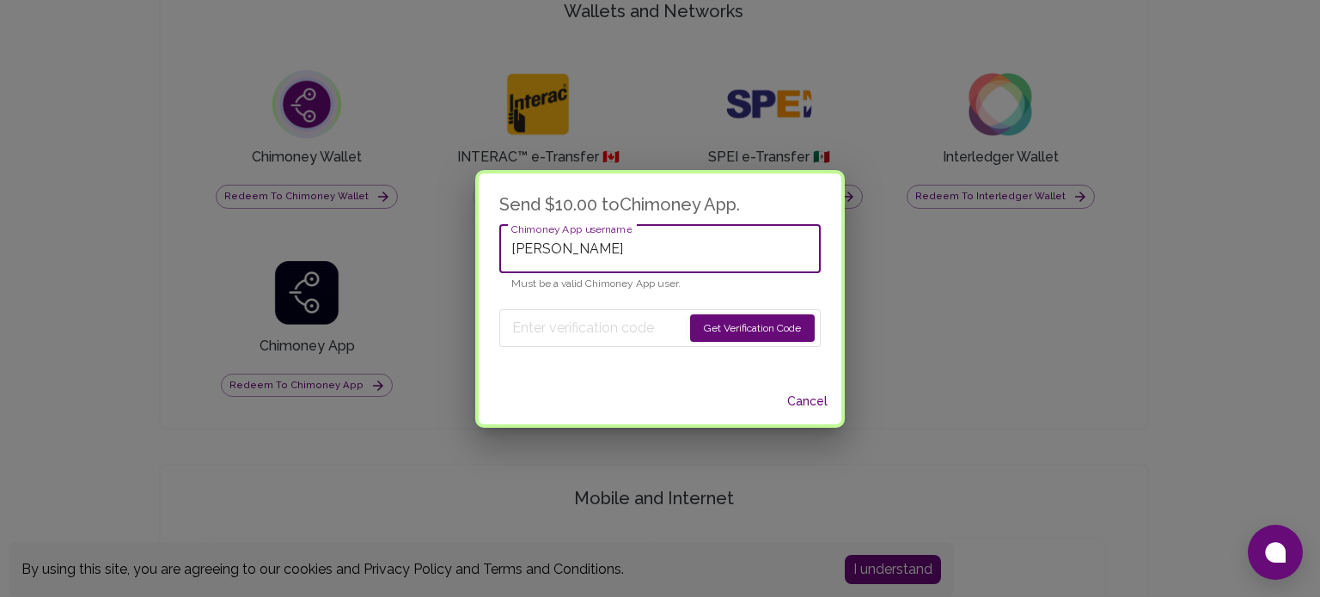
click at [685, 249] on input "Nandina Sudhendra Nandina" at bounding box center [659, 249] width 321 height 48
drag, startPoint x: 681, startPoint y: 243, endPoint x: 367, endPoint y: 223, distance: 314.3
click at [367, 223] on div "Send $10.00 to Chimoney App . Chimoney App username Nandina Sudhendra Chimoney …" at bounding box center [660, 298] width 1320 height 597
paste input "[PERSON_NAME]"
type input "[PERSON_NAME]"
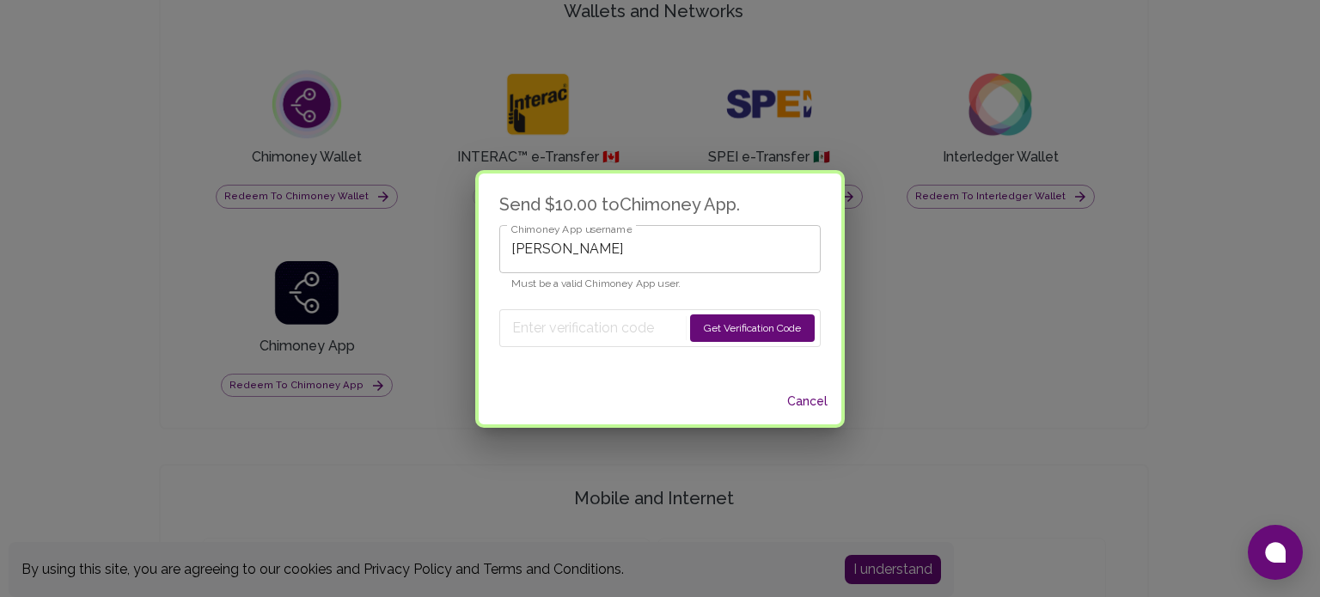
click at [726, 326] on button "Get Verification Code" at bounding box center [752, 327] width 125 height 27
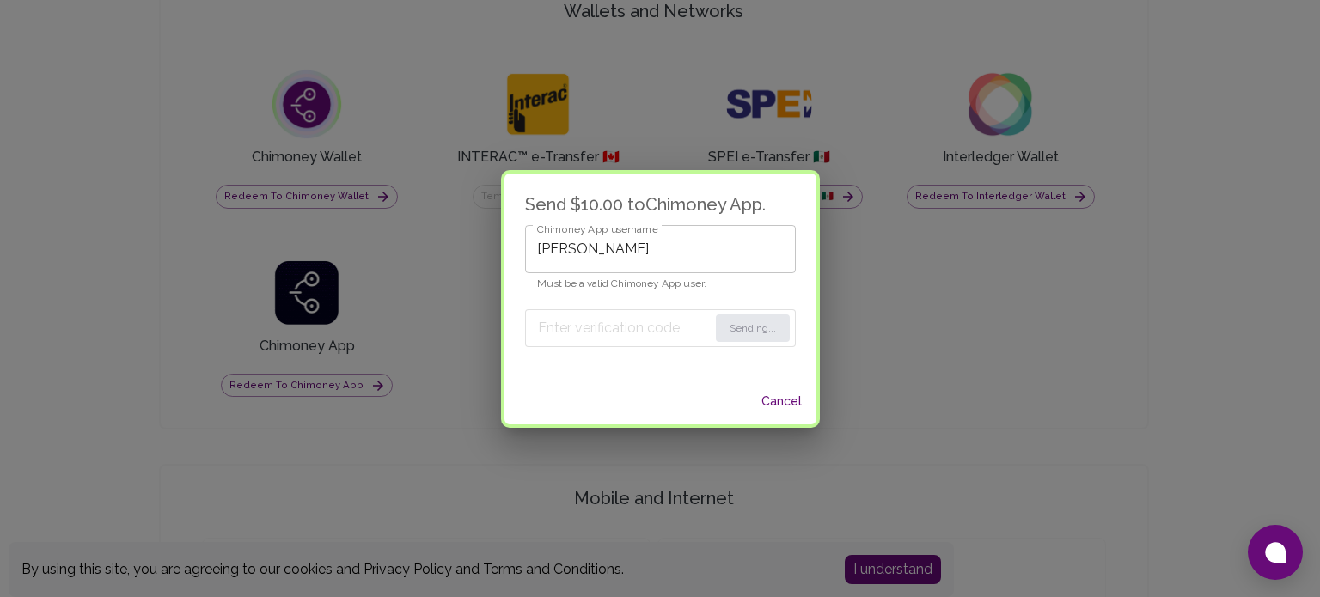
click at [726, 326] on button "Sending..." at bounding box center [753, 327] width 74 height 27
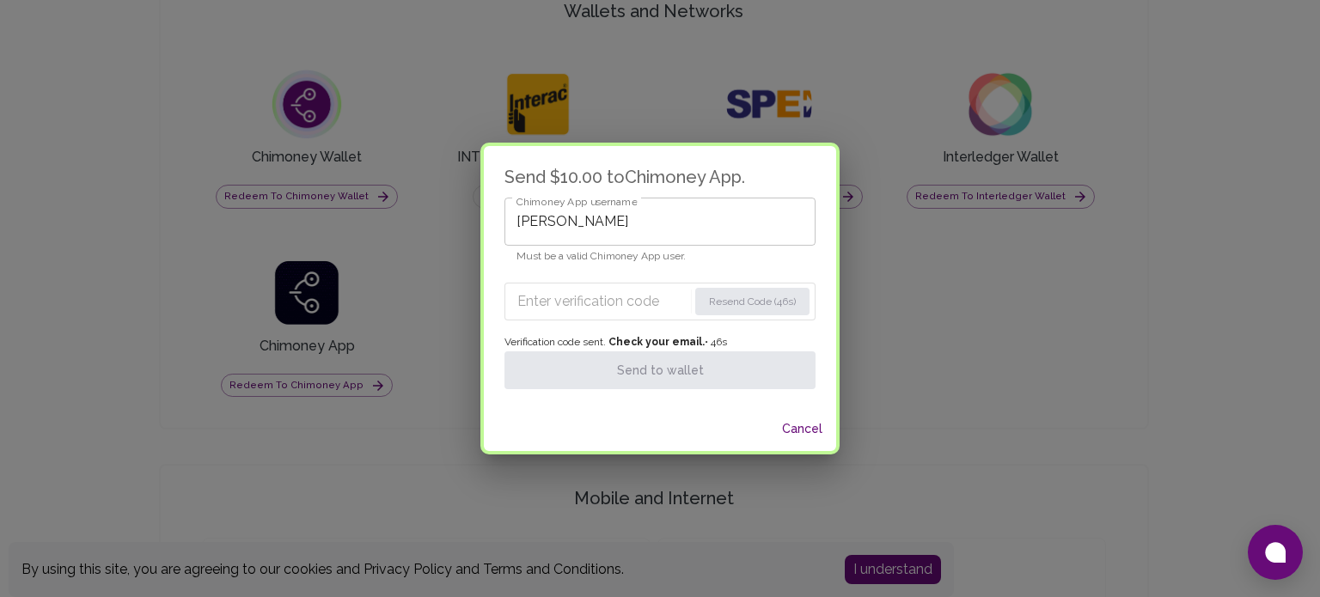
click at [579, 305] on input "Enter verification code" at bounding box center [602, 301] width 170 height 27
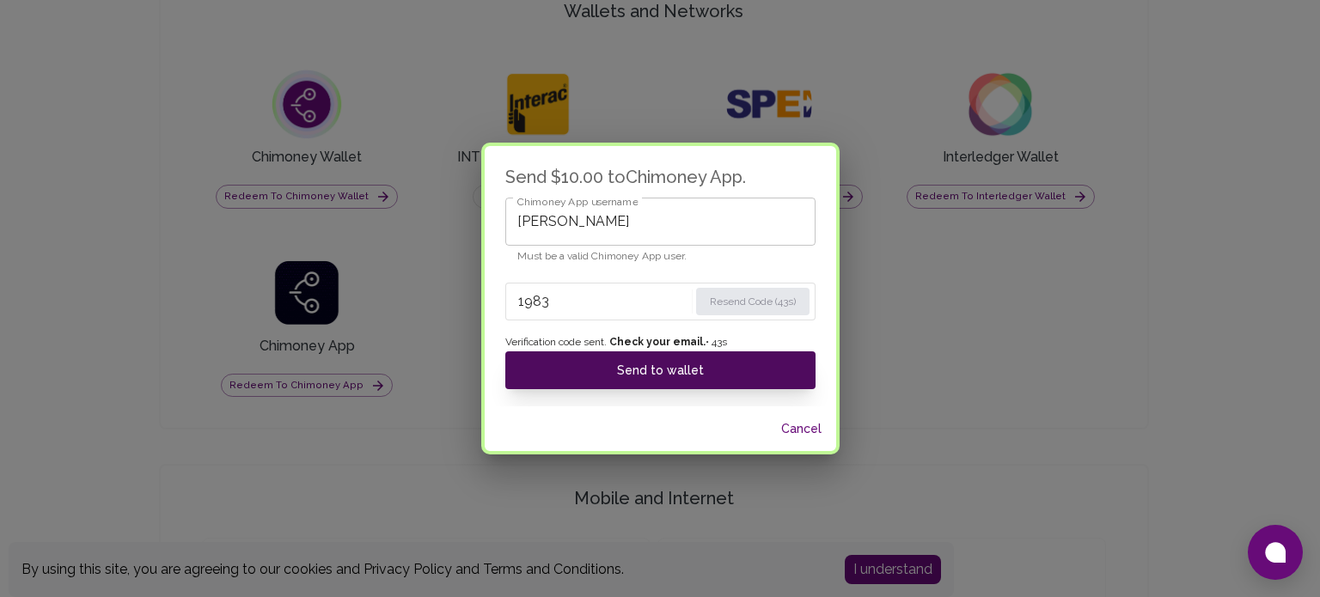
click at [600, 361] on button "Send to wallet" at bounding box center [660, 370] width 310 height 38
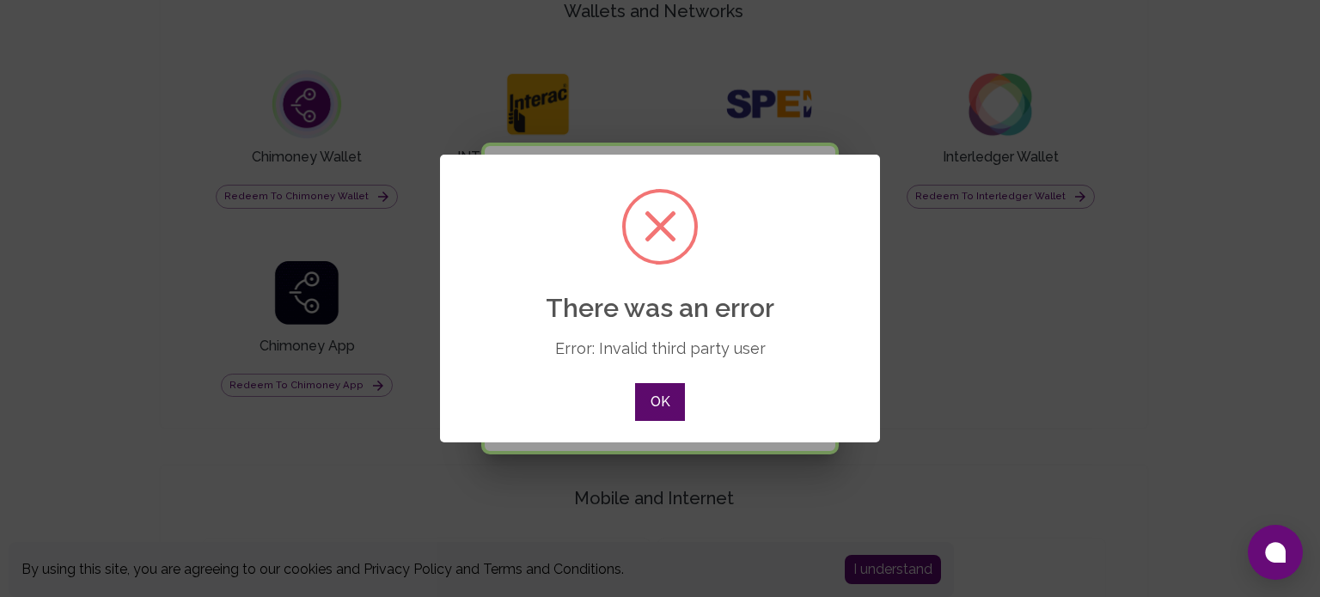
click at [666, 399] on button "OK" at bounding box center [660, 402] width 50 height 38
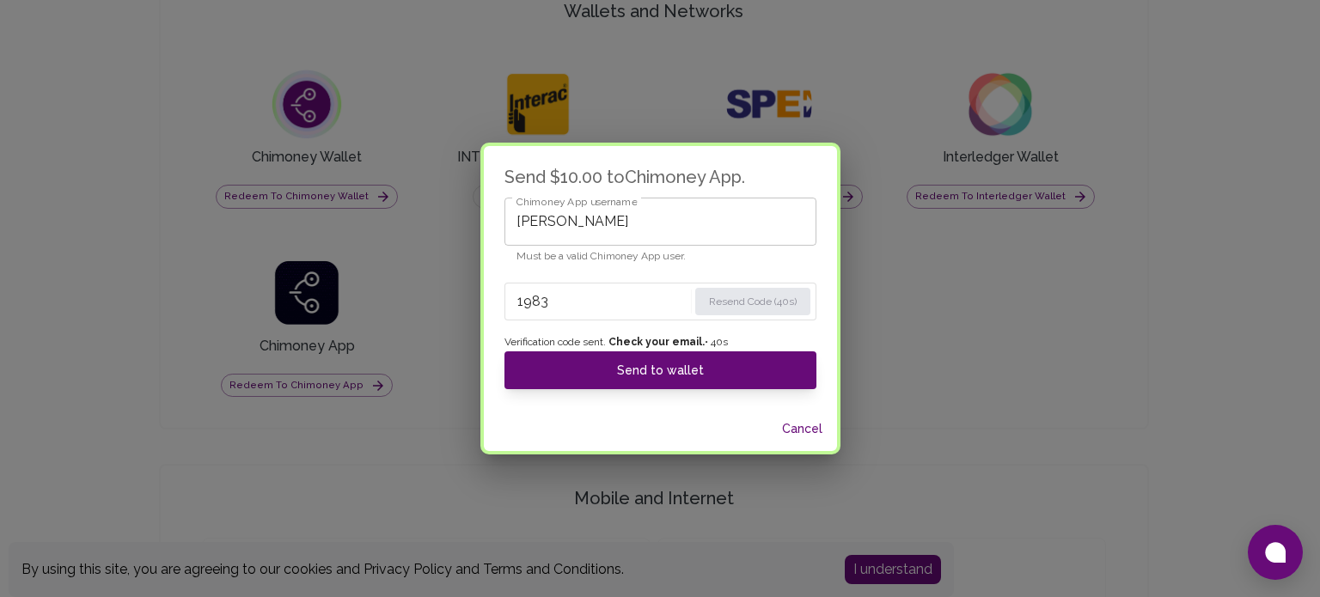
click at [612, 289] on input "1983" at bounding box center [602, 301] width 170 height 27
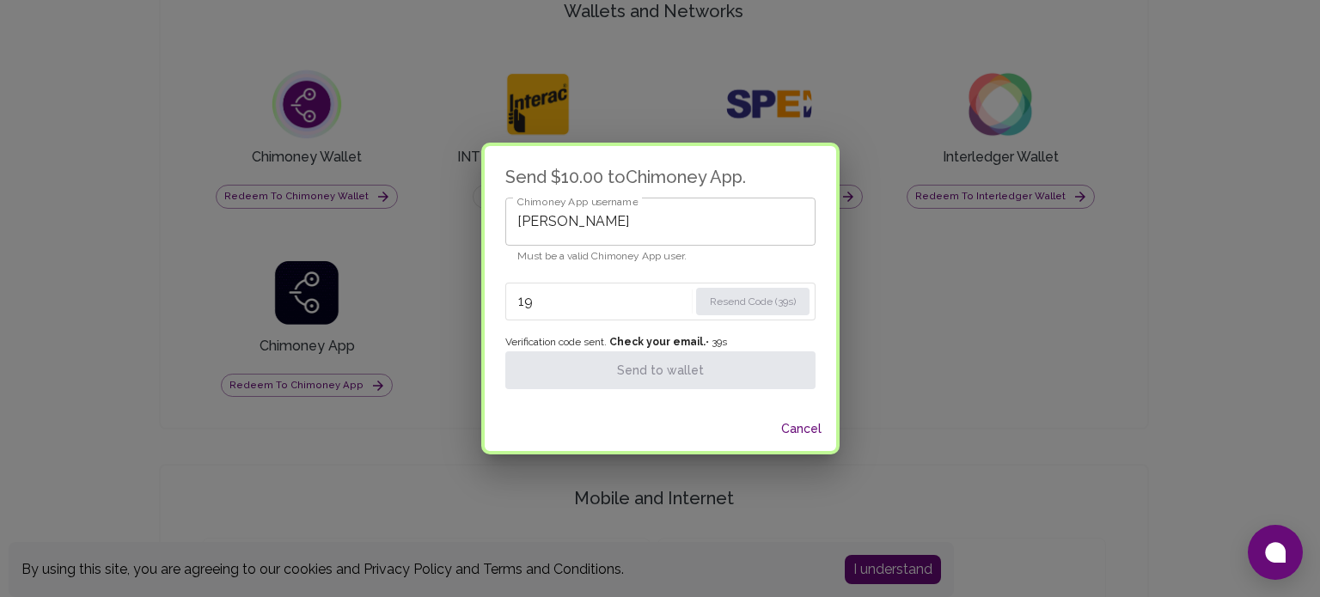
type input "1"
type input "1983"
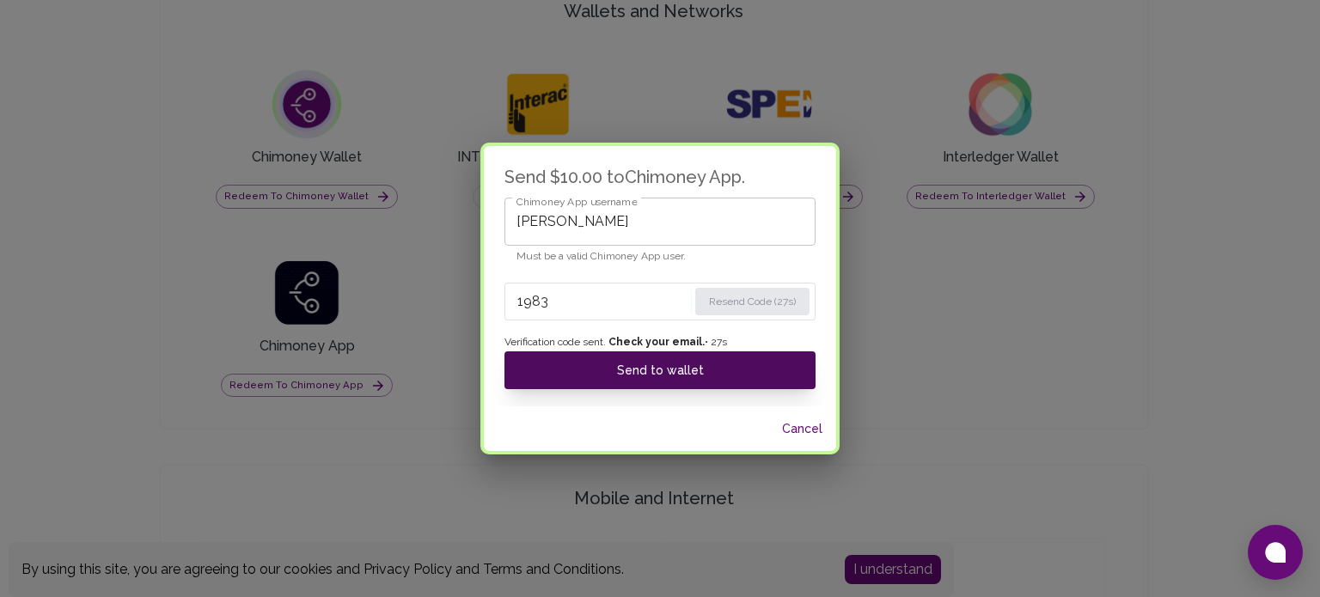
click at [787, 377] on button "Send to wallet" at bounding box center [659, 370] width 311 height 38
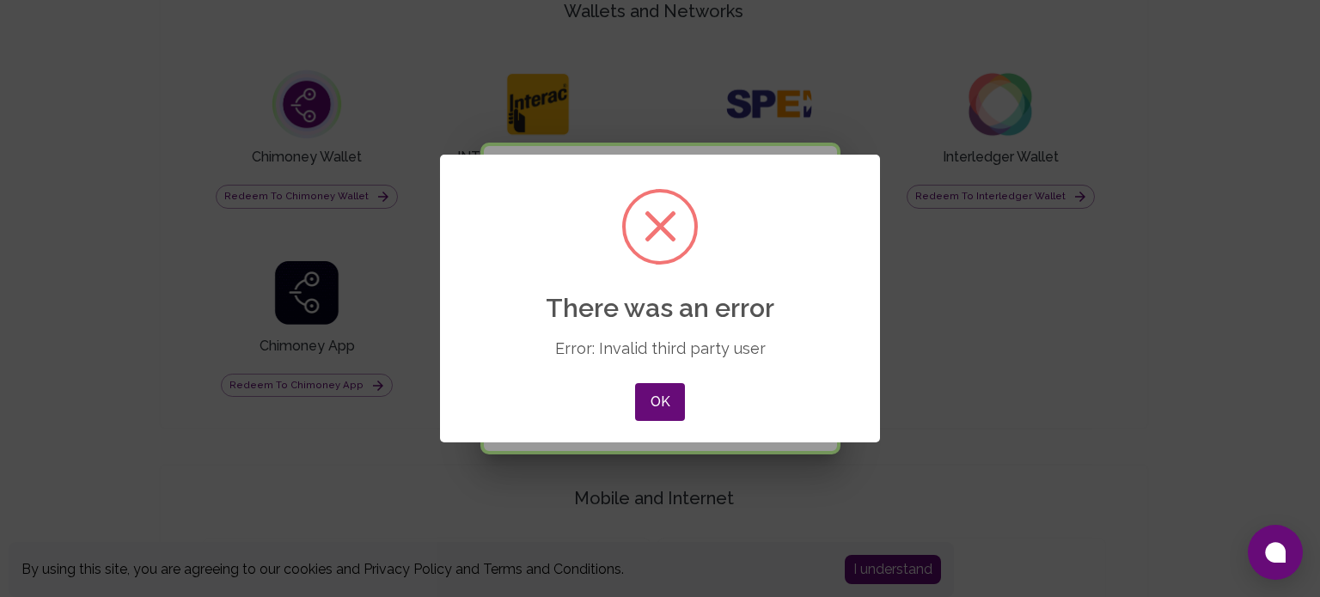
click at [617, 404] on div "× There was an error Error: Invalid third party user OK No Cancel" at bounding box center [660, 299] width 440 height 289
click at [654, 412] on button "OK" at bounding box center [660, 402] width 50 height 38
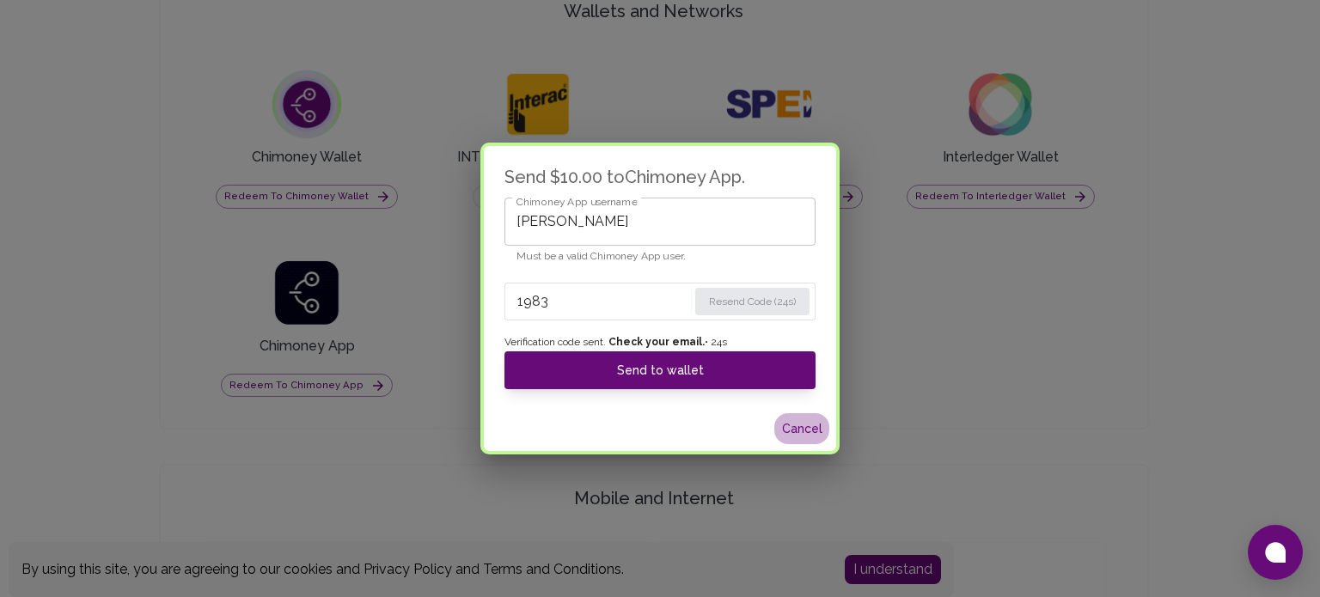
click at [807, 433] on button "Cancel" at bounding box center [801, 429] width 55 height 32
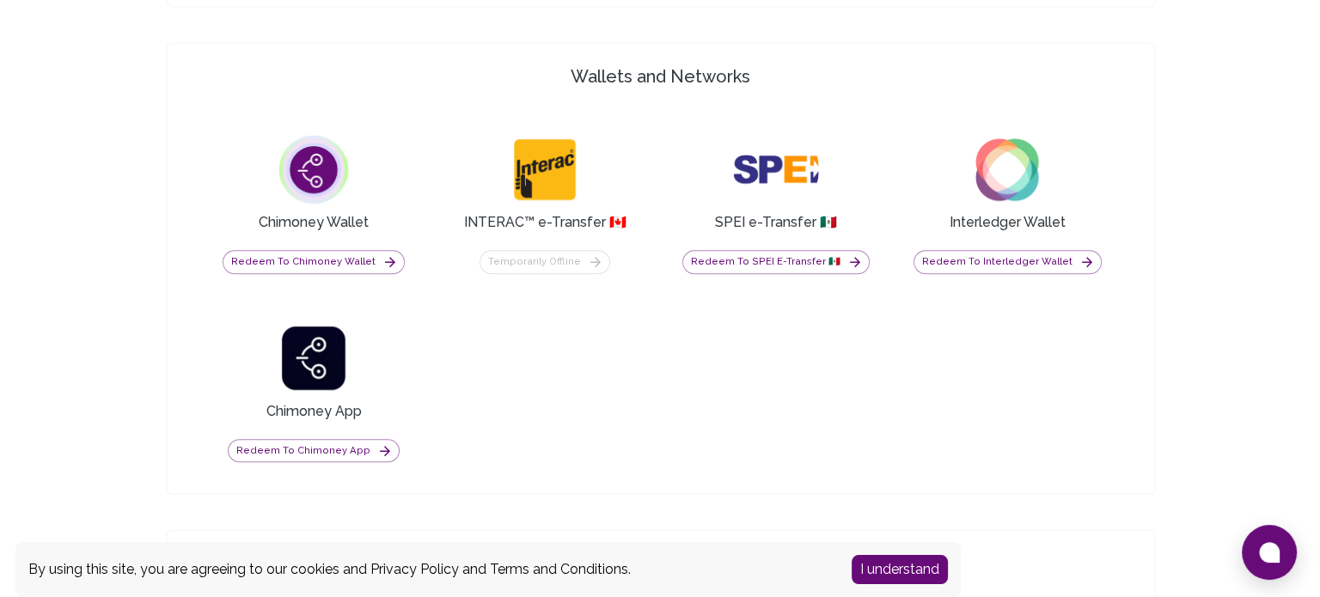
scroll to position [1267, 0]
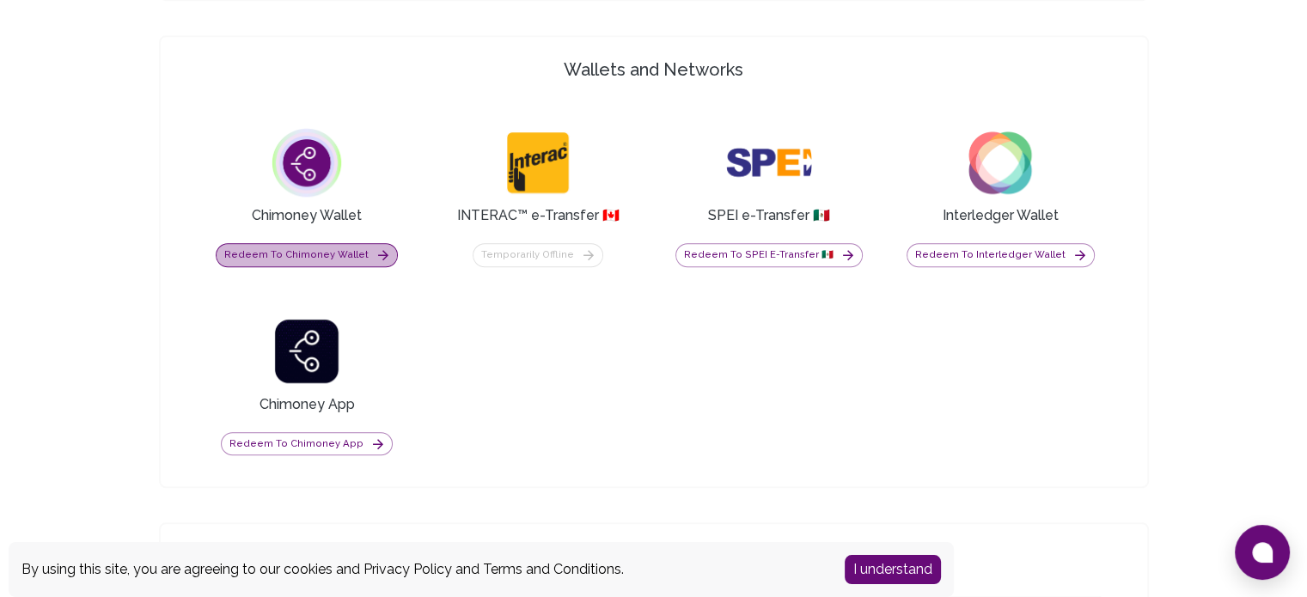
click at [316, 259] on button "Redeem to Chimoney Wallet" at bounding box center [307, 255] width 182 height 24
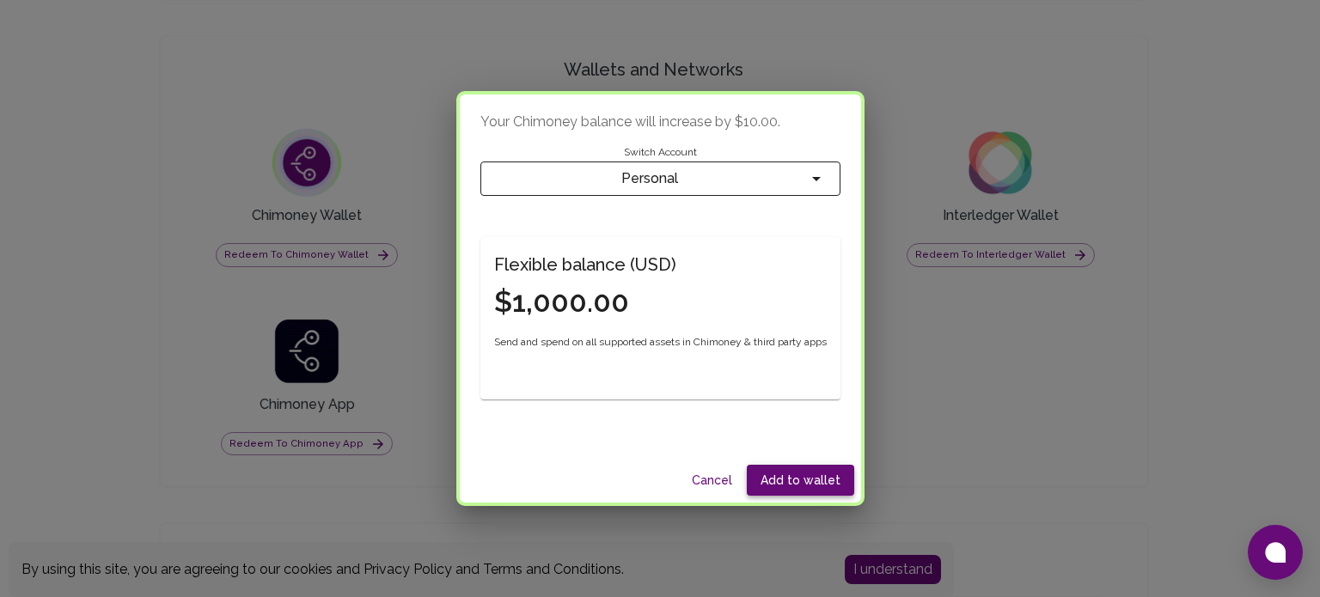
click at [805, 479] on button "Add to wallet" at bounding box center [800, 481] width 107 height 32
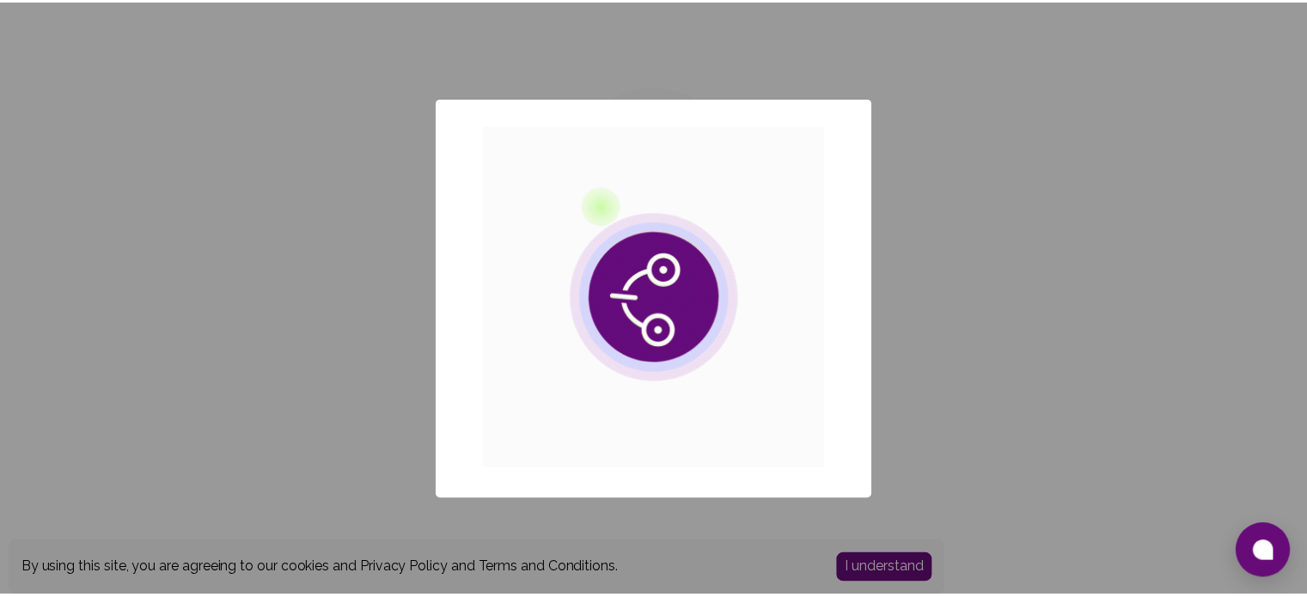
scroll to position [0, 0]
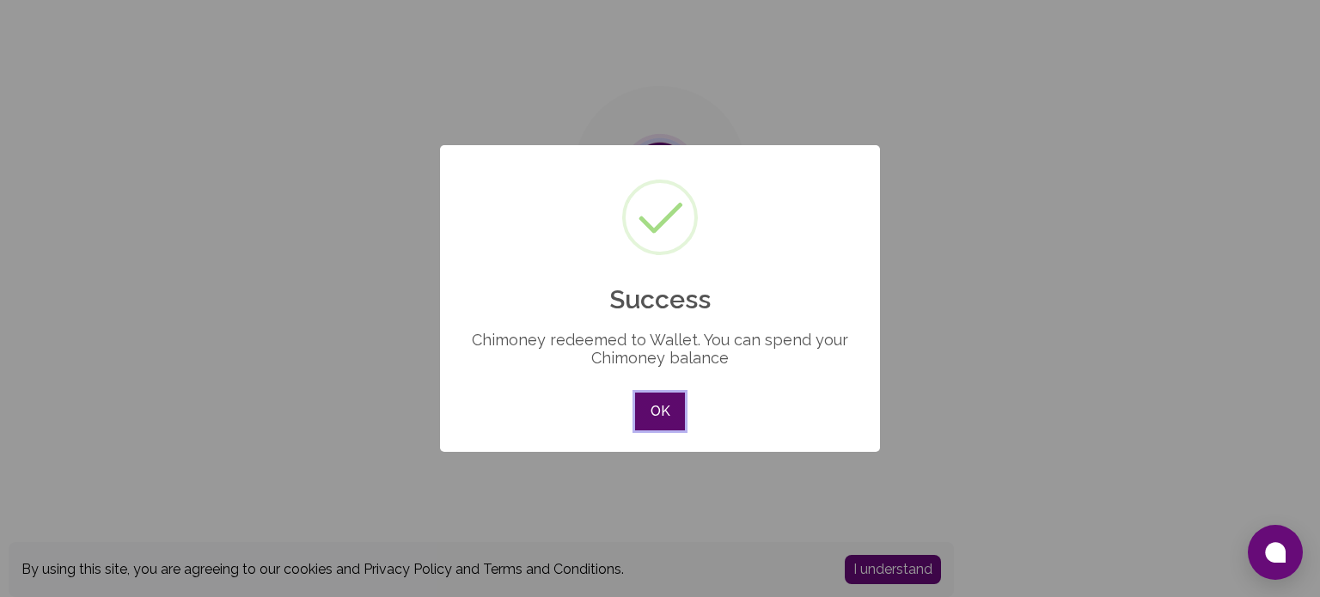
click at [657, 425] on button "OK" at bounding box center [660, 412] width 50 height 38
click at [657, 425] on div "× Success Chimoney redeemed to Wallet. You can spend your Chimoney balance OK N…" at bounding box center [660, 298] width 1320 height 597
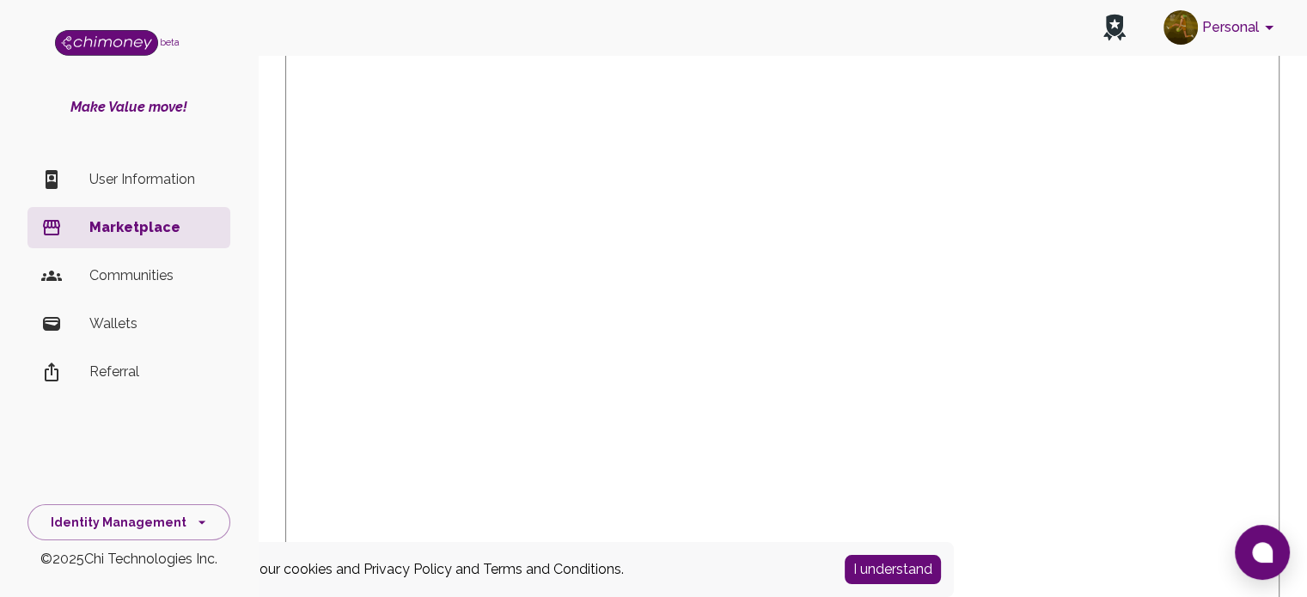
scroll to position [304, 0]
